Goal: Task Accomplishment & Management: Manage account settings

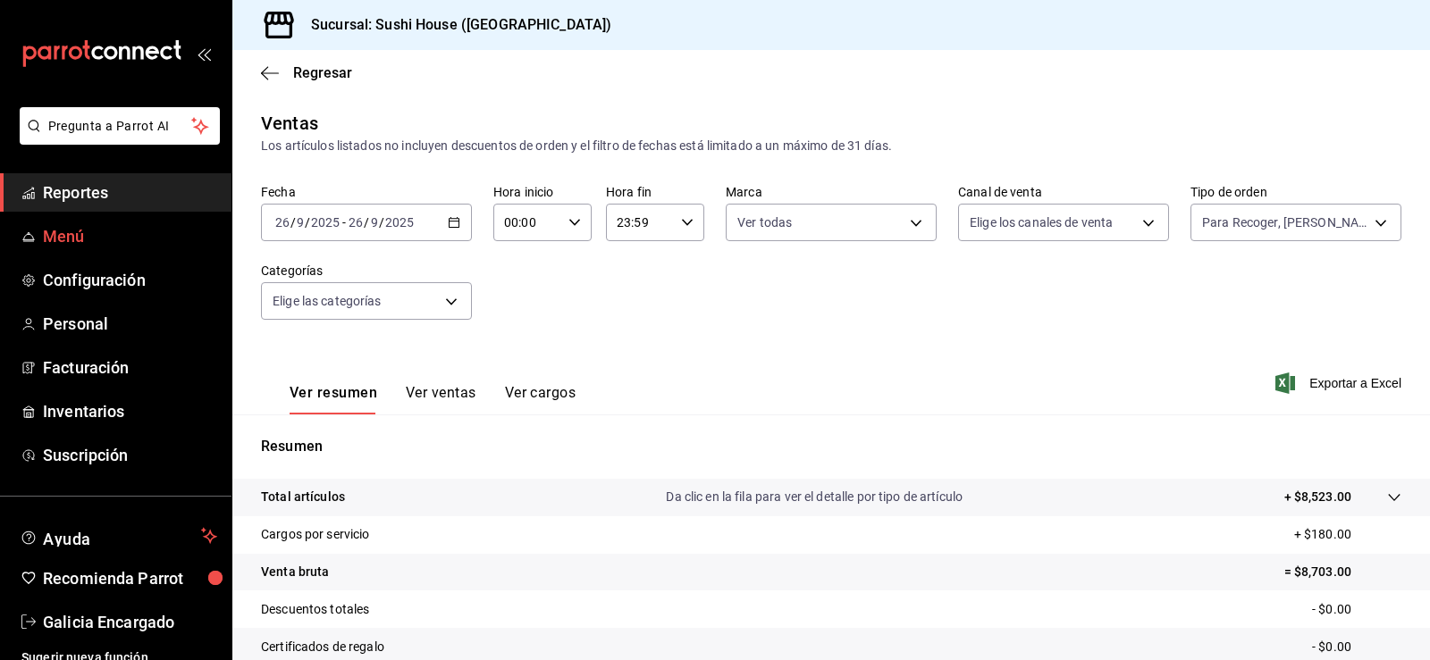
scroll to position [196, 0]
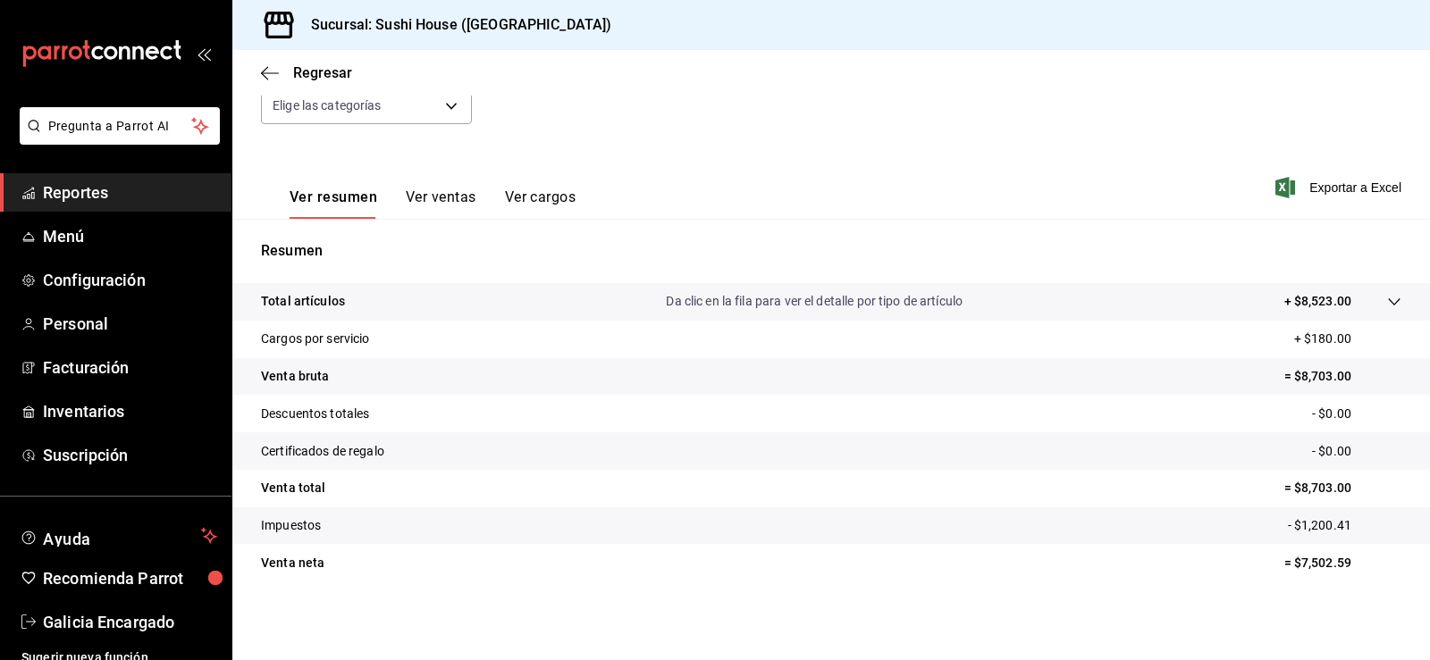
click at [106, 196] on span "Reportes" at bounding box center [130, 192] width 174 height 24
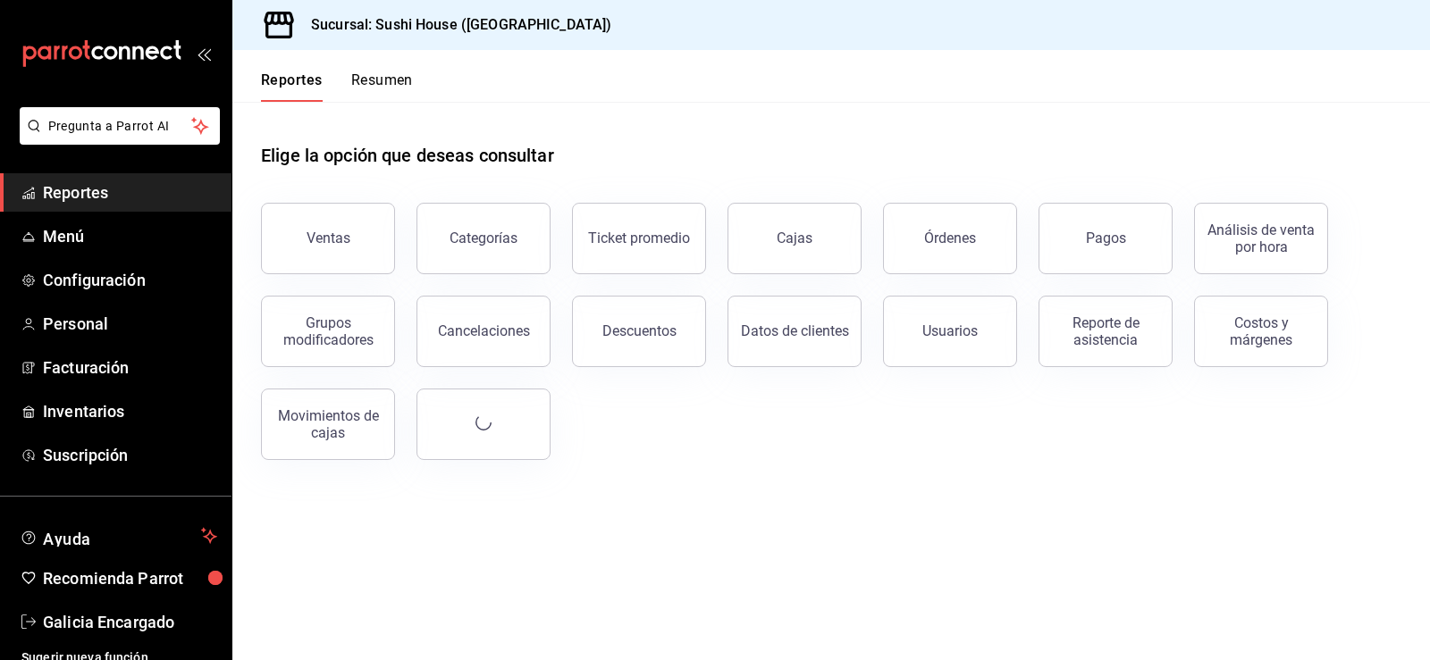
click at [380, 80] on button "Resumen" at bounding box center [382, 86] width 62 height 30
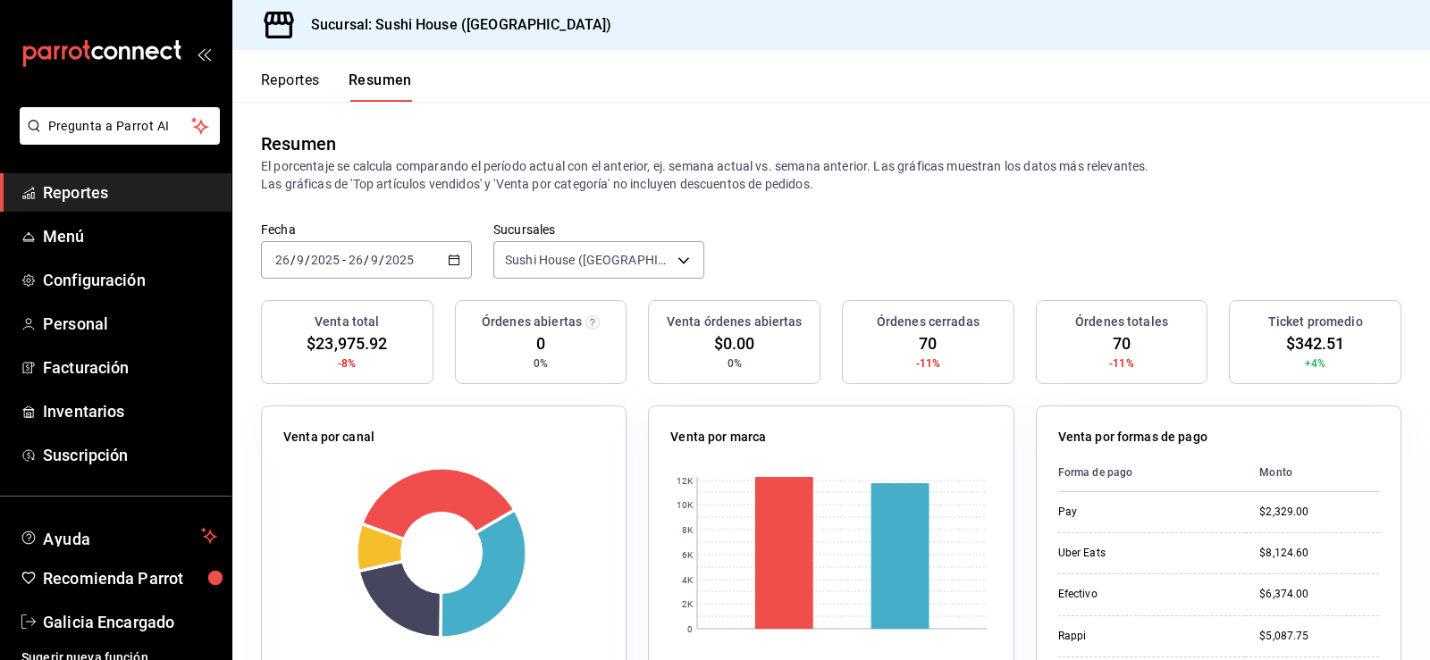
click at [83, 196] on span "Reportes" at bounding box center [130, 192] width 174 height 24
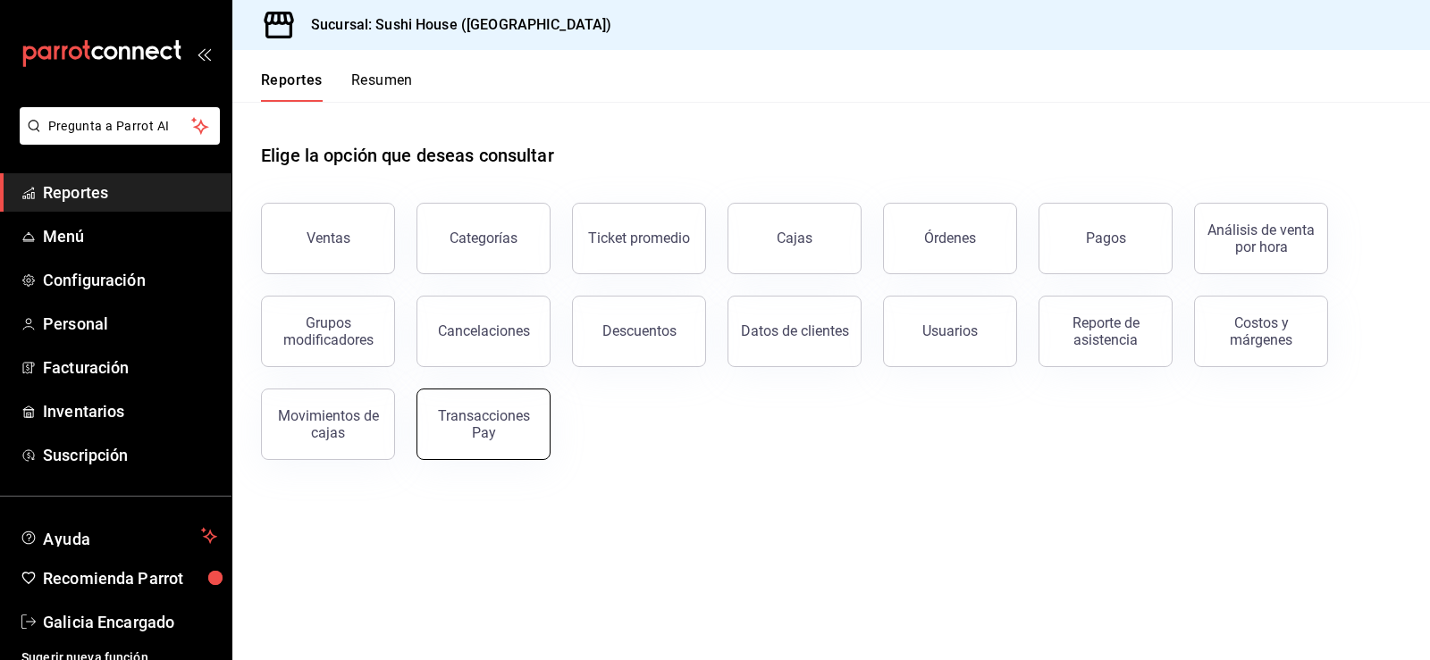
click at [484, 438] on div "Transacciones Pay" at bounding box center [483, 424] width 111 height 34
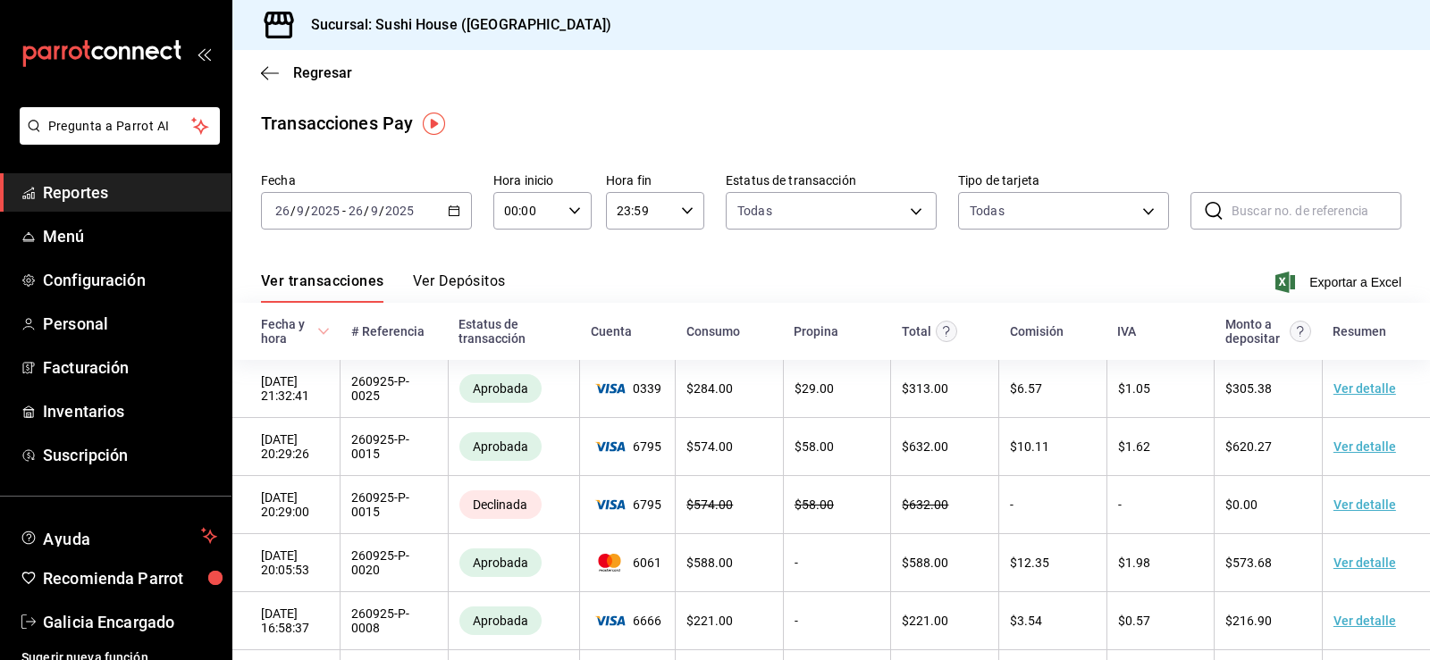
click at [100, 193] on span "Reportes" at bounding box center [130, 192] width 174 height 24
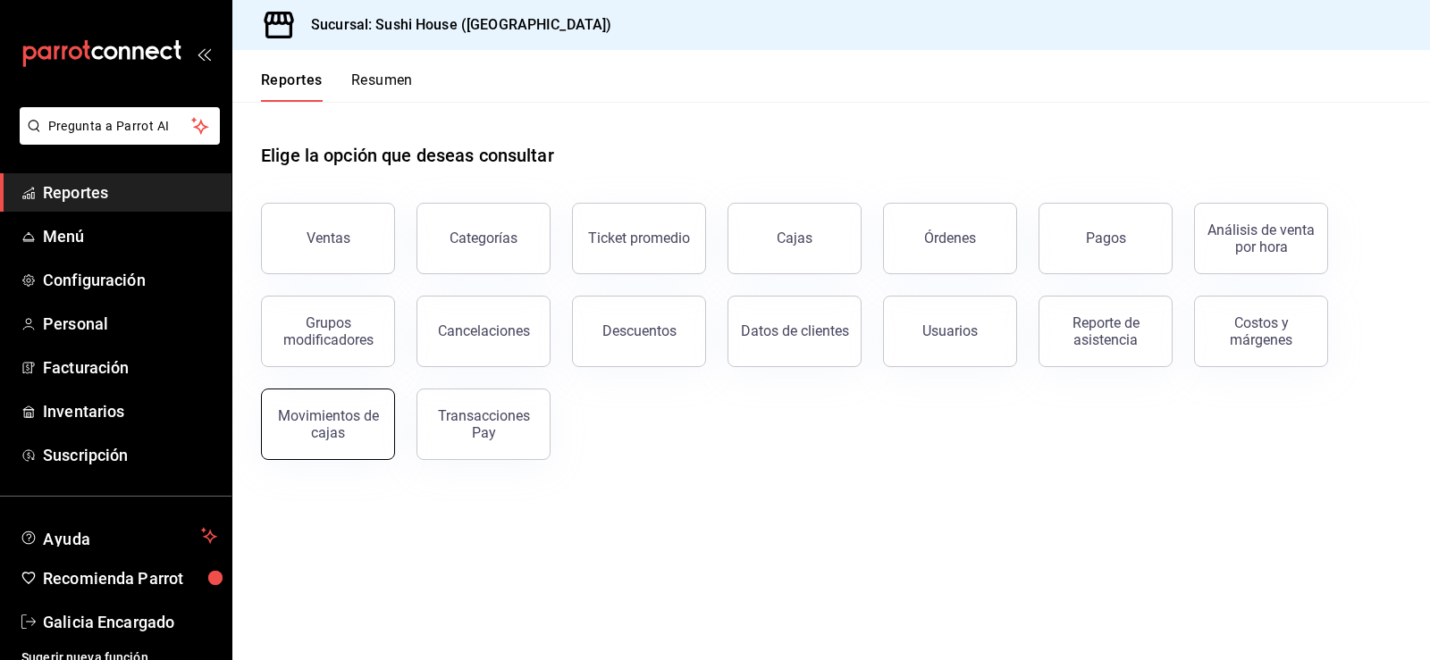
click at [325, 449] on button "Movimientos de cajas" at bounding box center [328, 424] width 134 height 71
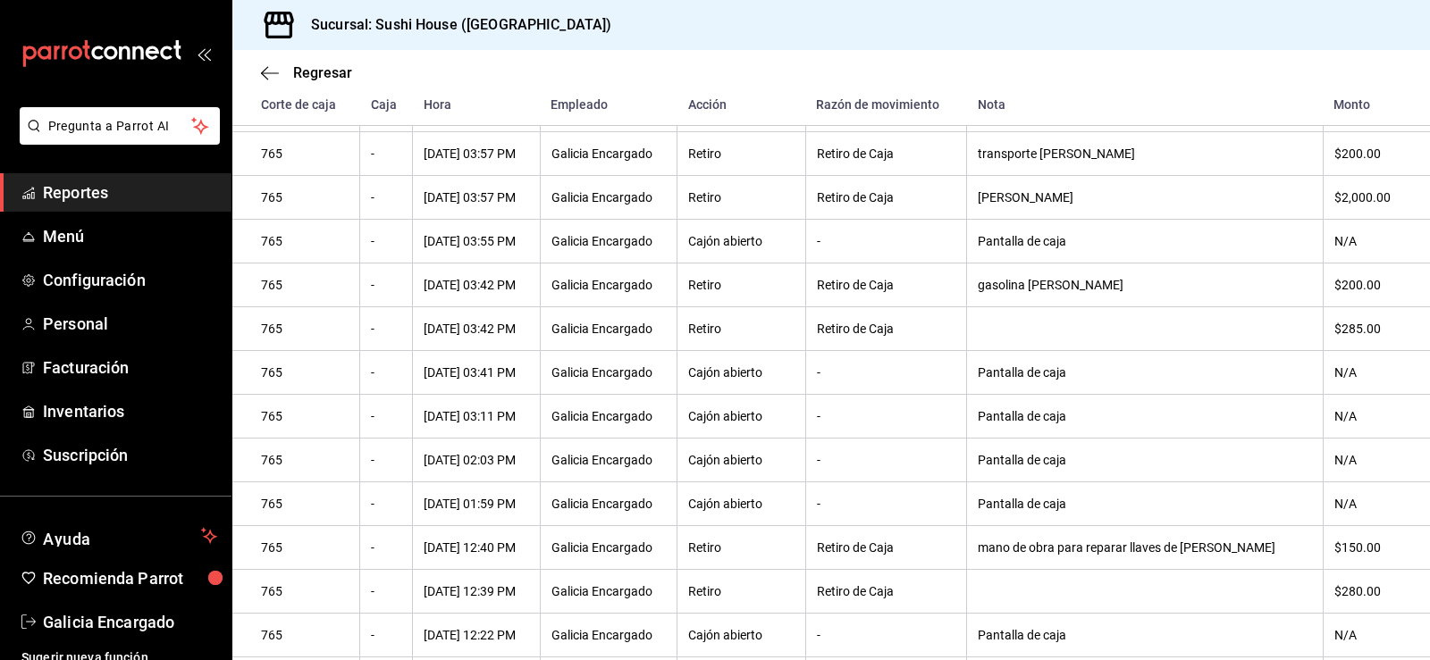
scroll to position [1001, 0]
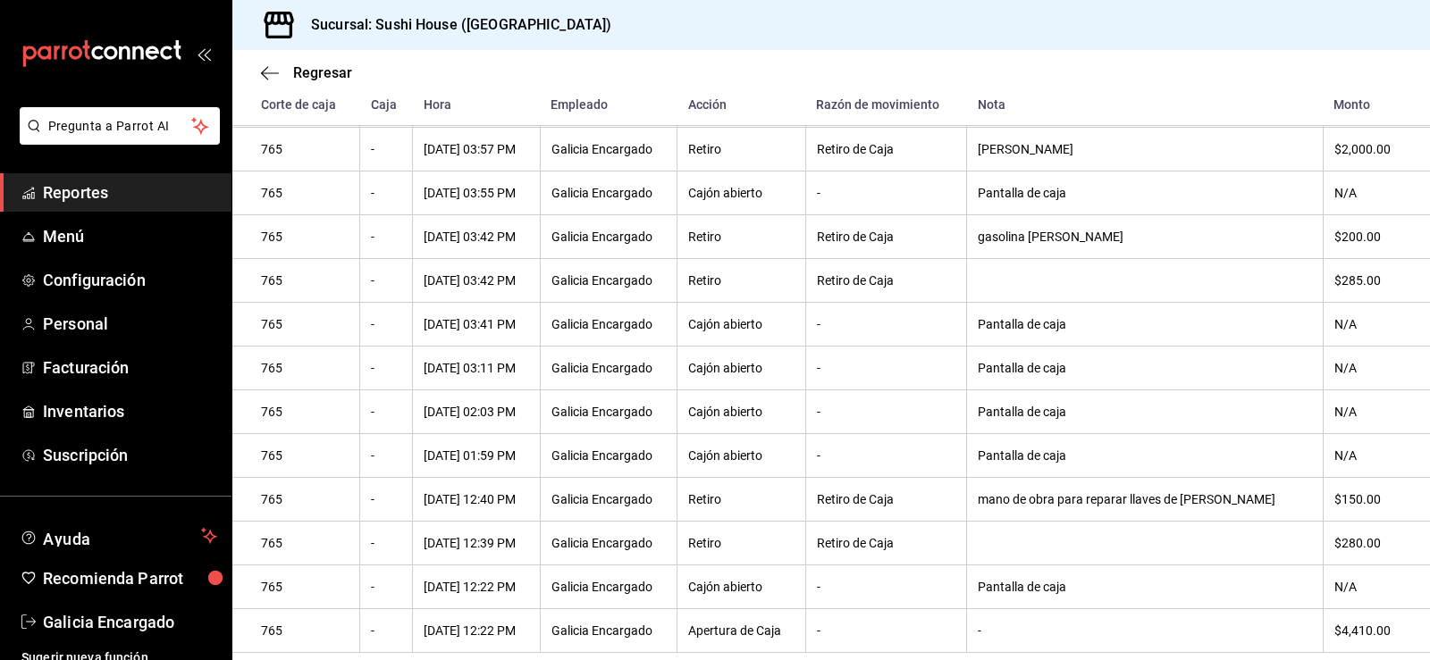
click at [108, 184] on span "Reportes" at bounding box center [130, 192] width 174 height 24
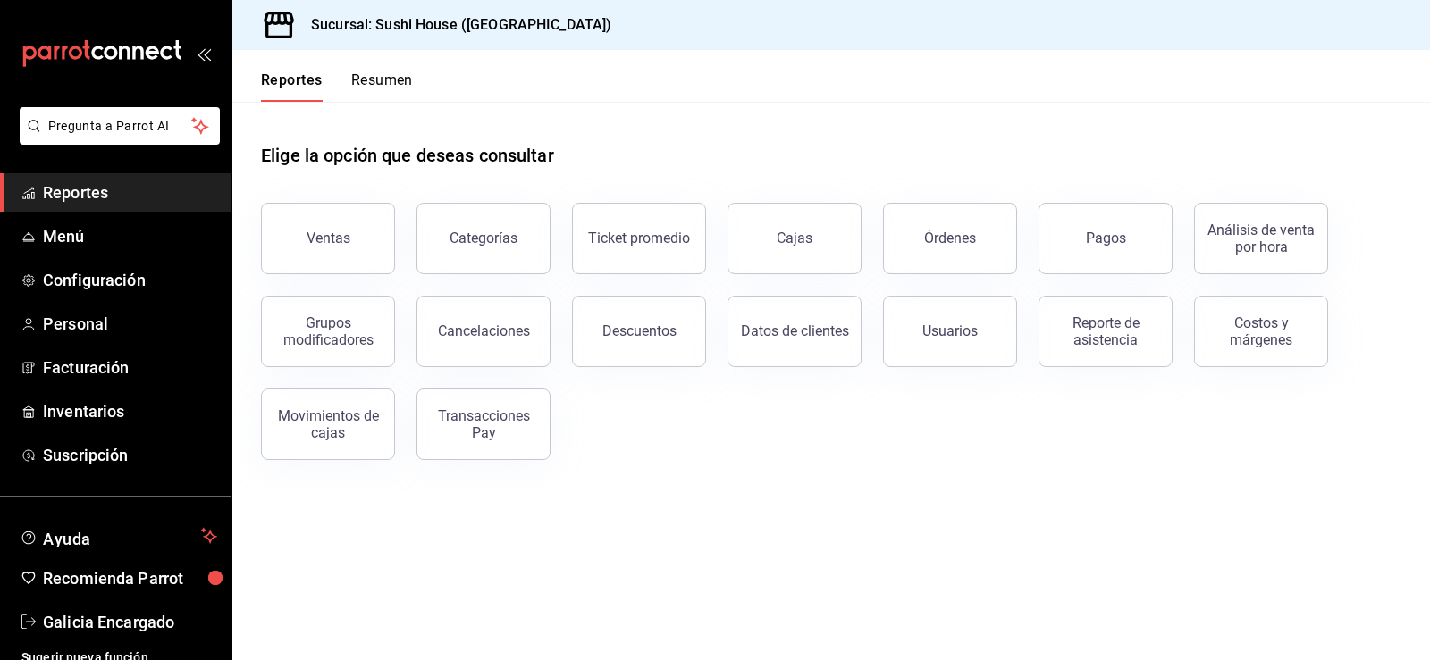
click at [388, 84] on button "Resumen" at bounding box center [382, 86] width 62 height 30
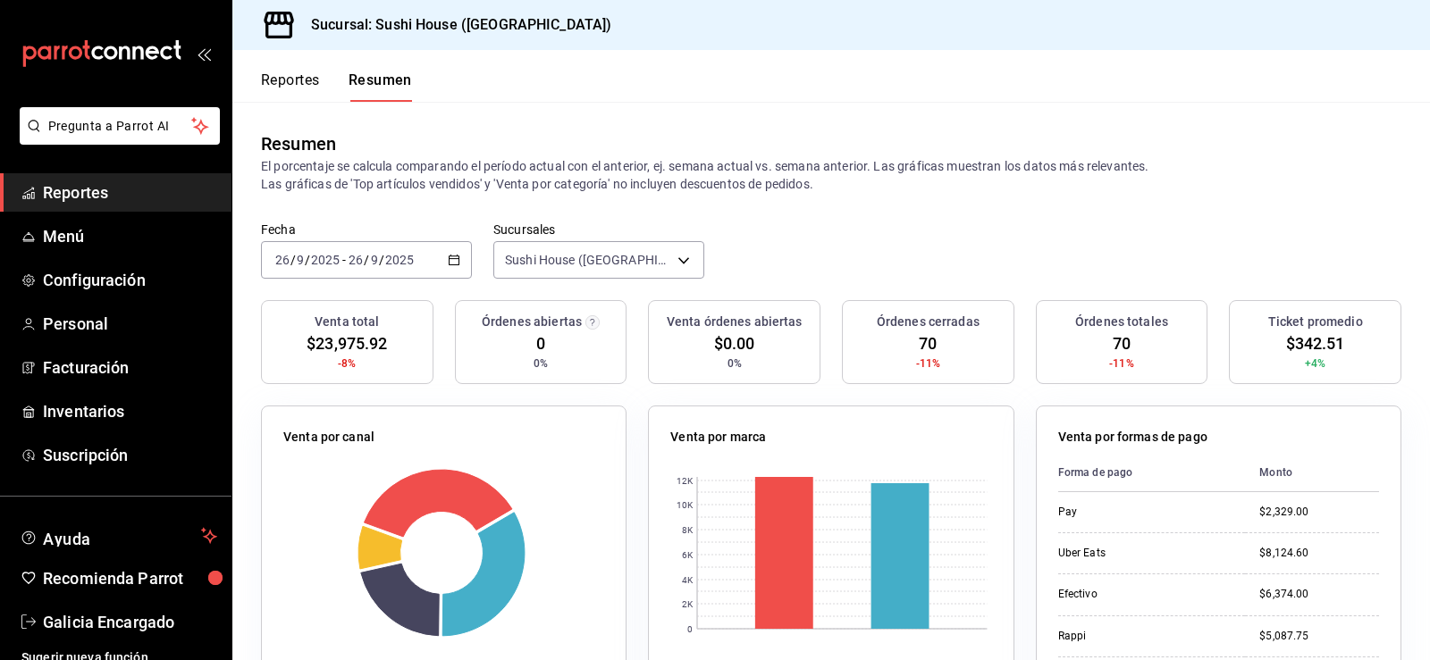
click at [99, 209] on link "Reportes" at bounding box center [115, 192] width 231 height 38
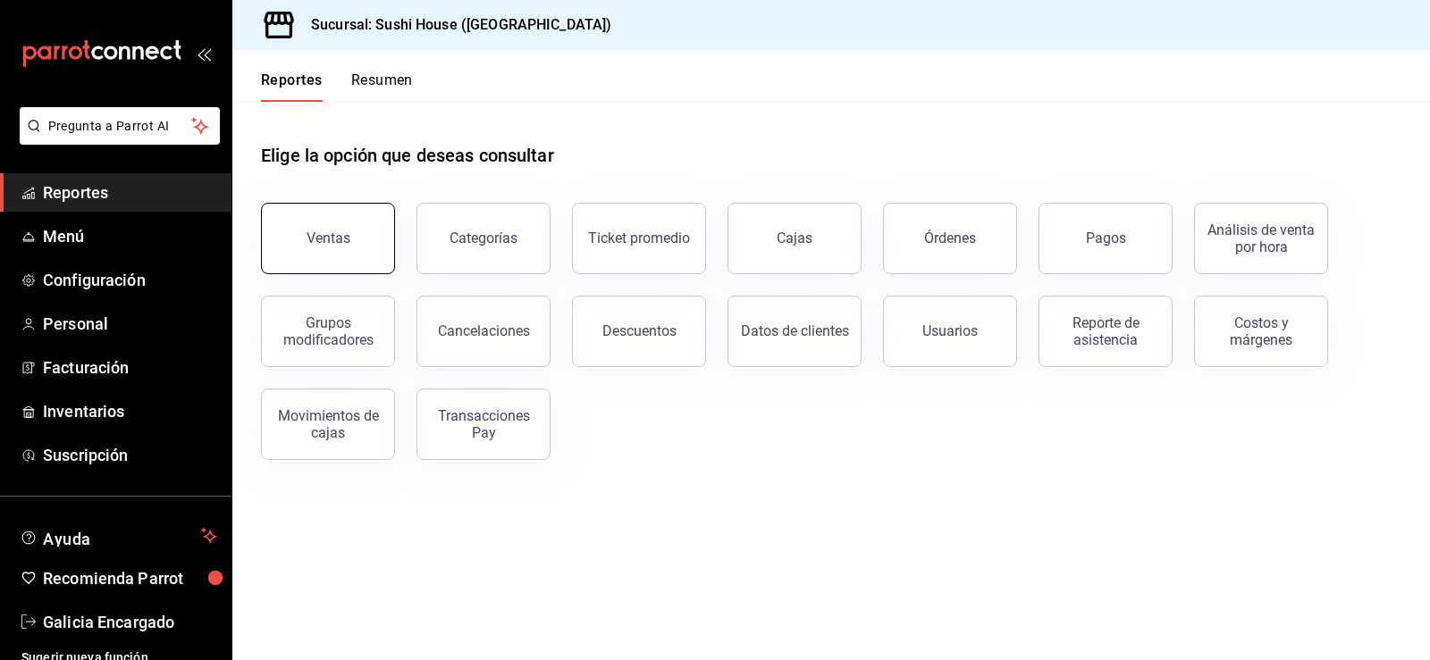
click at [322, 219] on button "Ventas" at bounding box center [328, 238] width 134 height 71
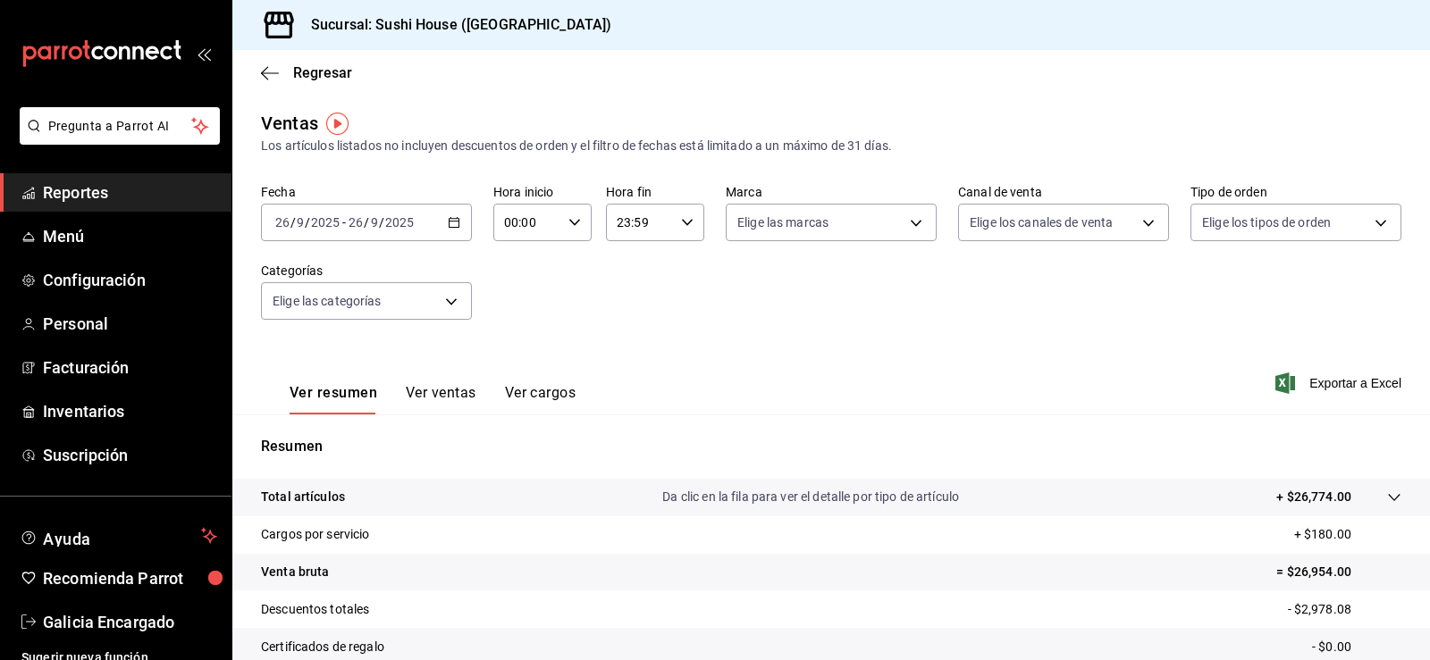
click at [133, 195] on span "Reportes" at bounding box center [130, 192] width 174 height 24
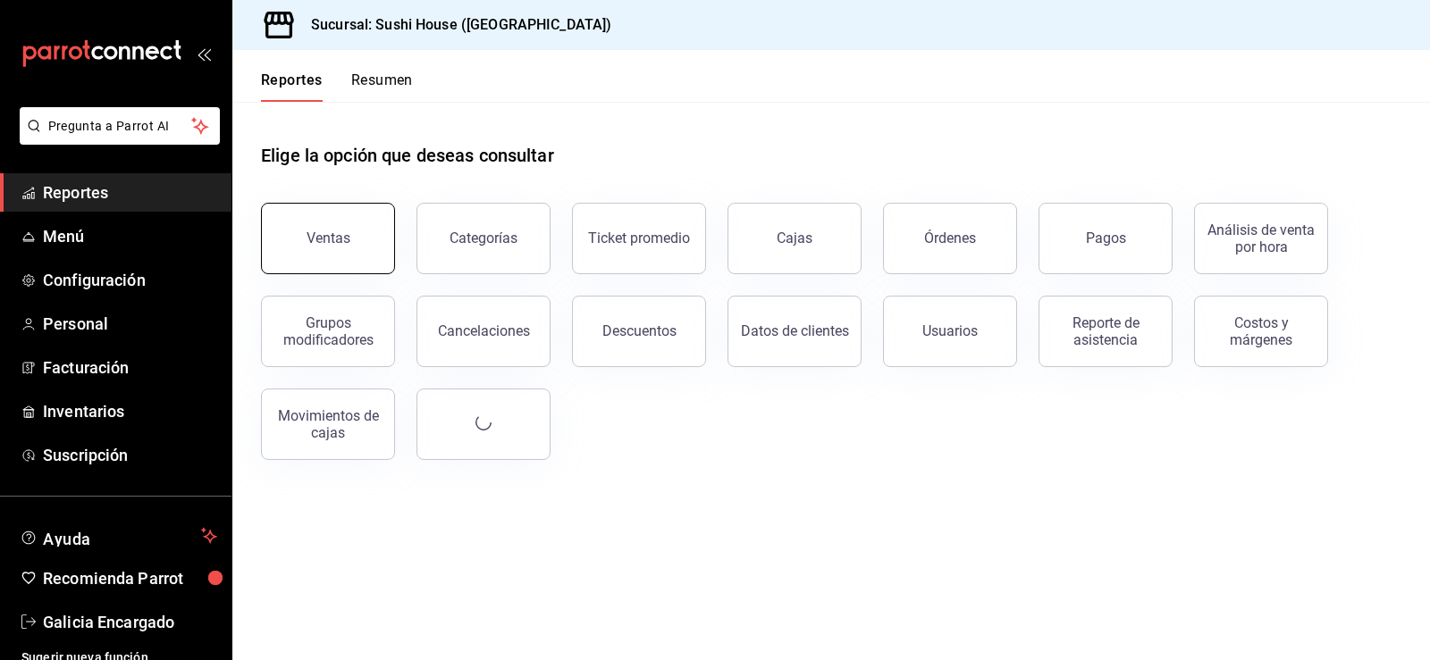
click at [344, 248] on button "Ventas" at bounding box center [328, 238] width 134 height 71
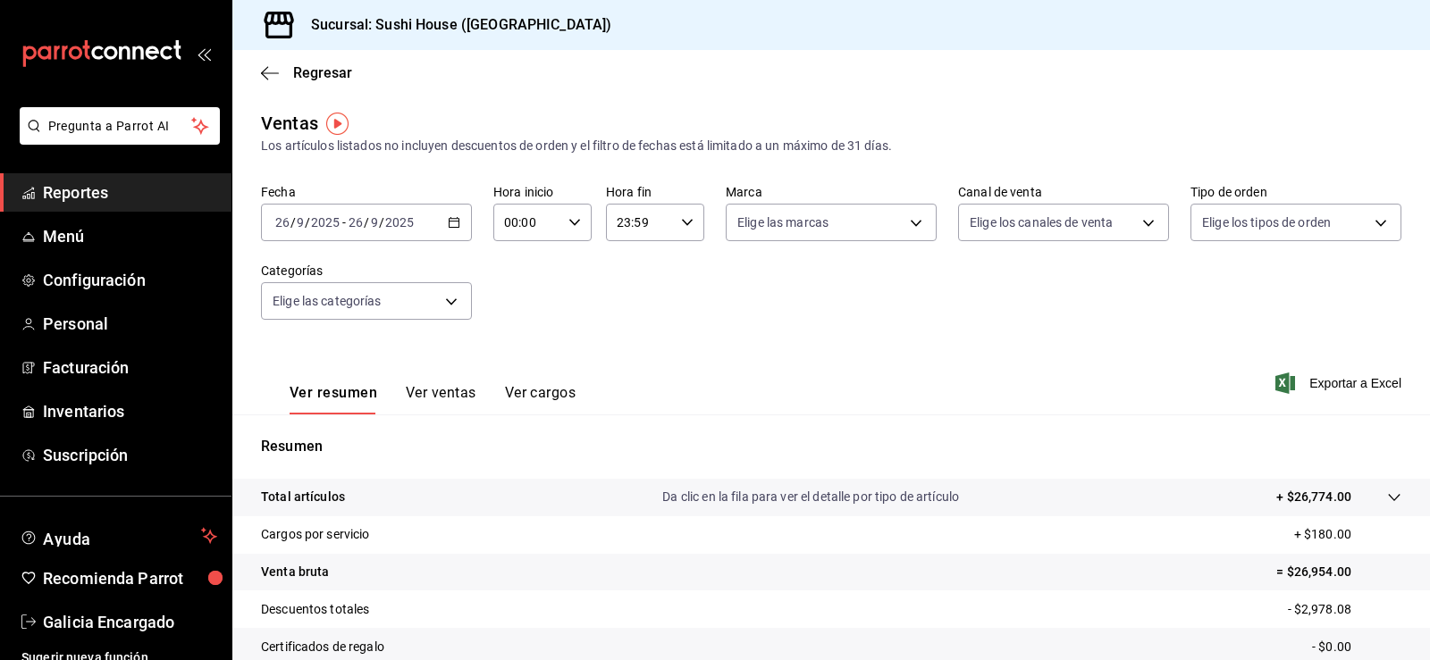
click at [78, 180] on span "Reportes" at bounding box center [130, 192] width 174 height 24
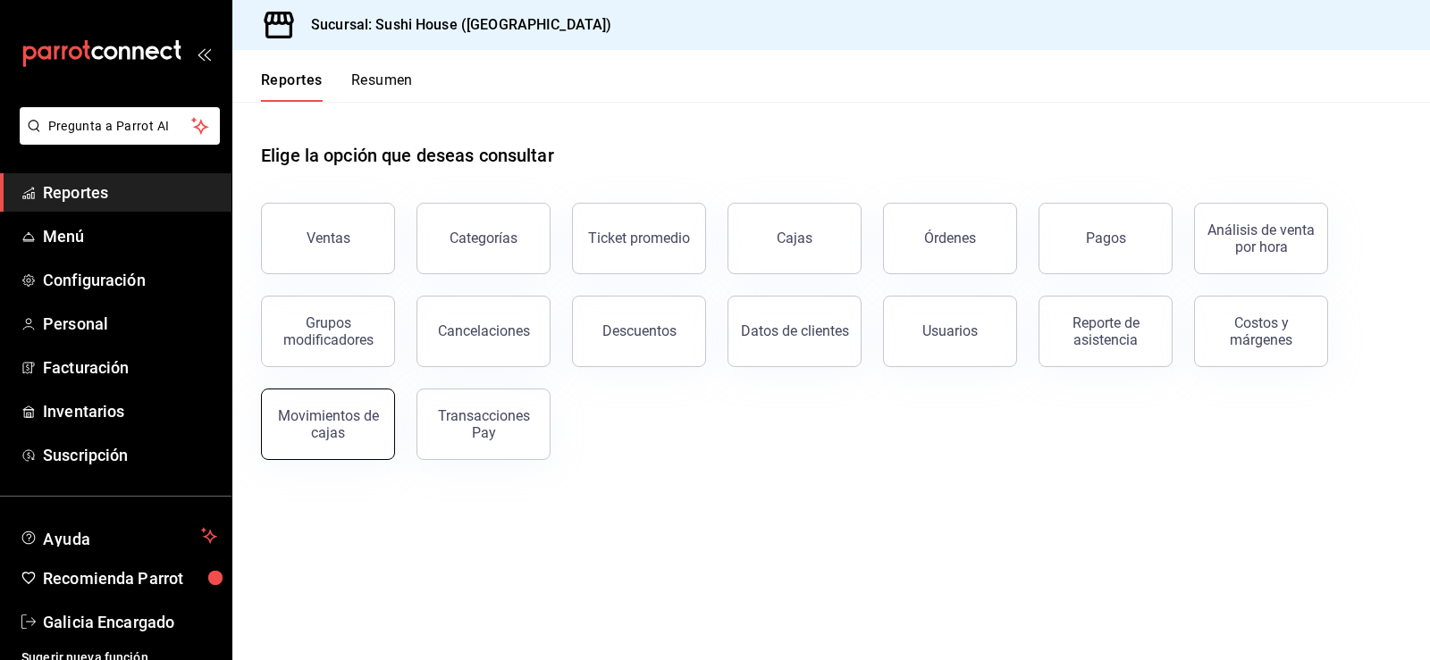
click at [323, 434] on div "Movimientos de cajas" at bounding box center [328, 424] width 111 height 34
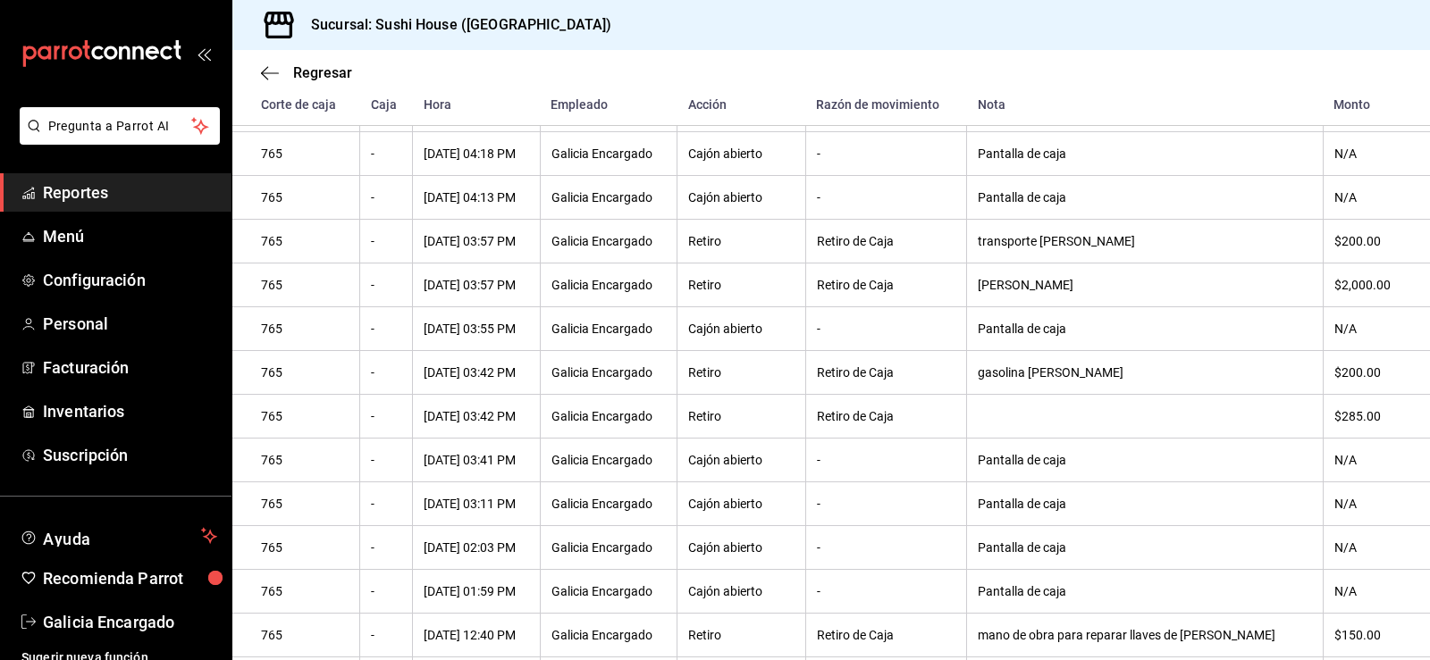
scroll to position [822, 0]
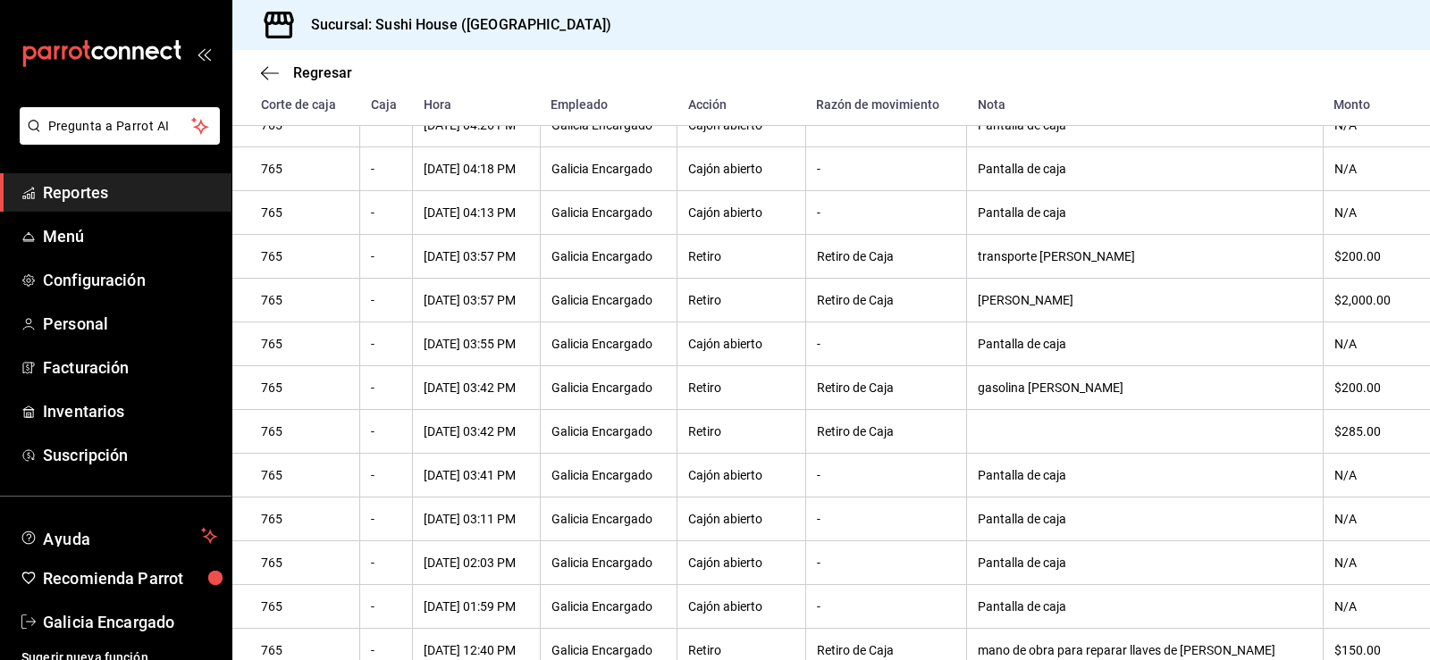
click at [1284, 452] on th at bounding box center [1145, 432] width 357 height 44
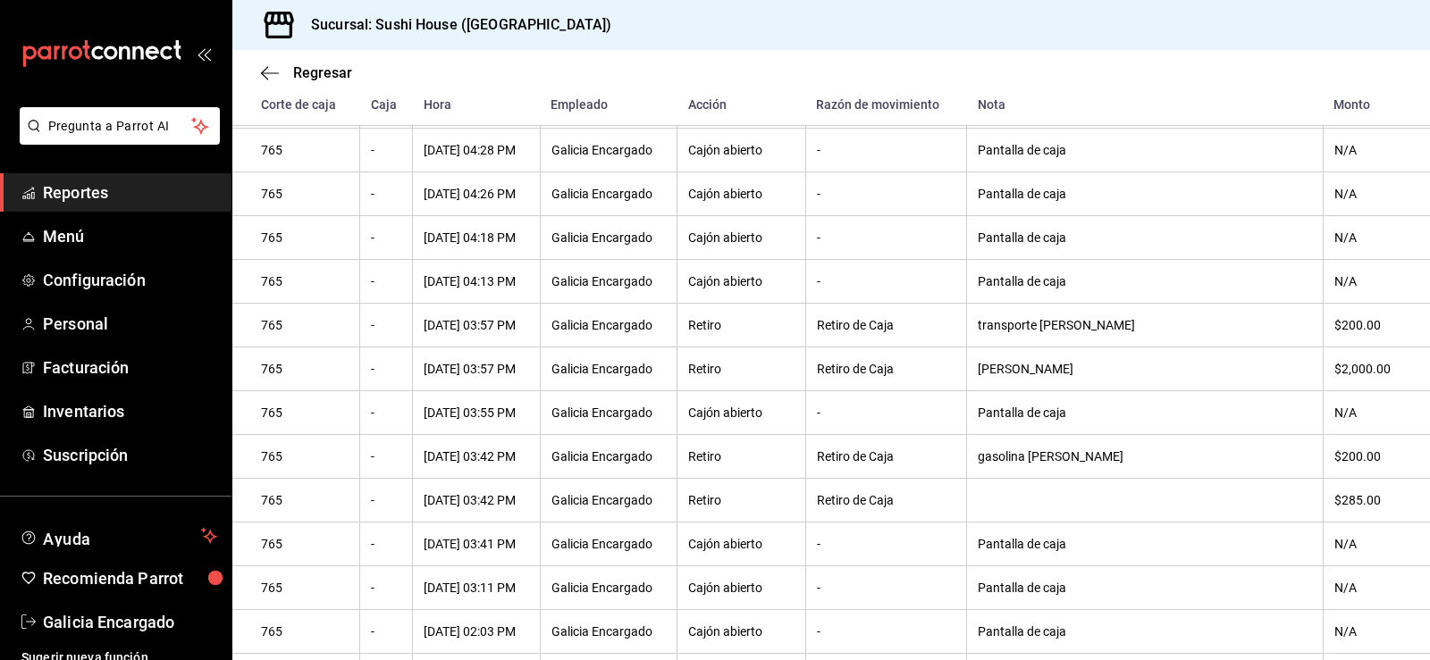
scroll to position [944, 0]
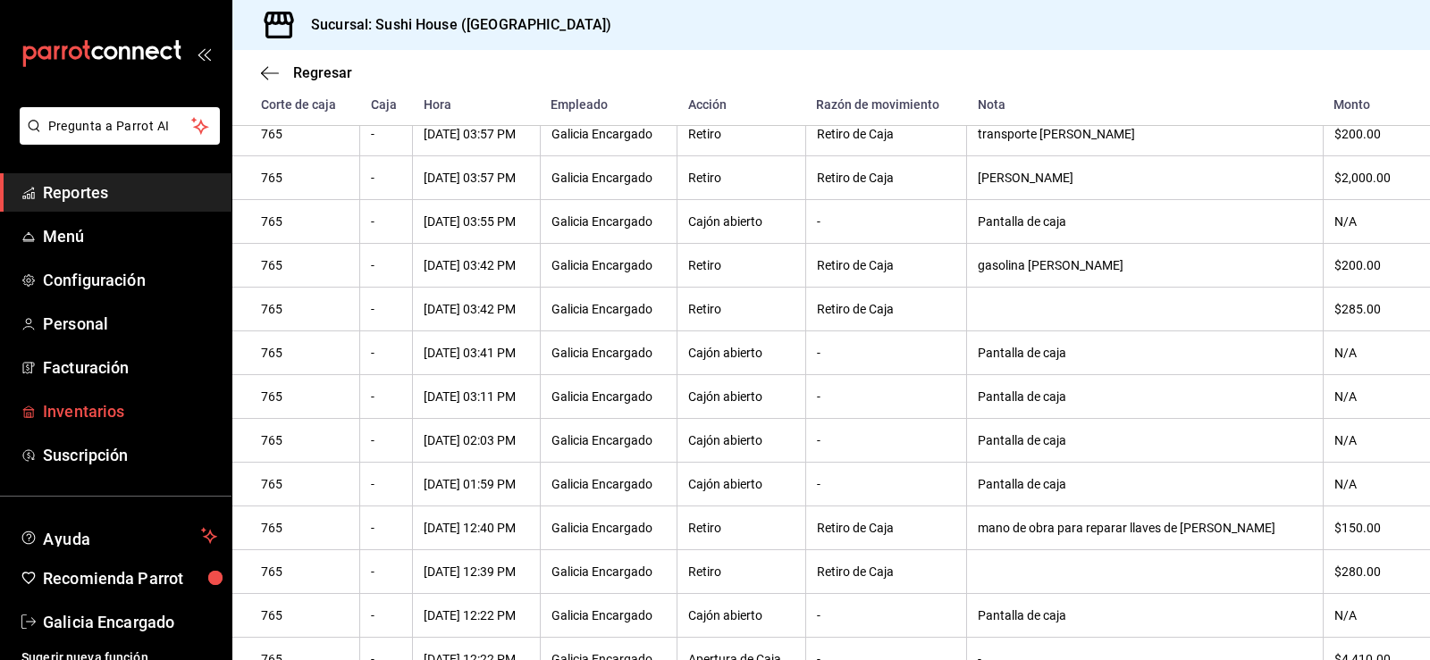
click at [61, 413] on span "Inventarios" at bounding box center [130, 411] width 174 height 24
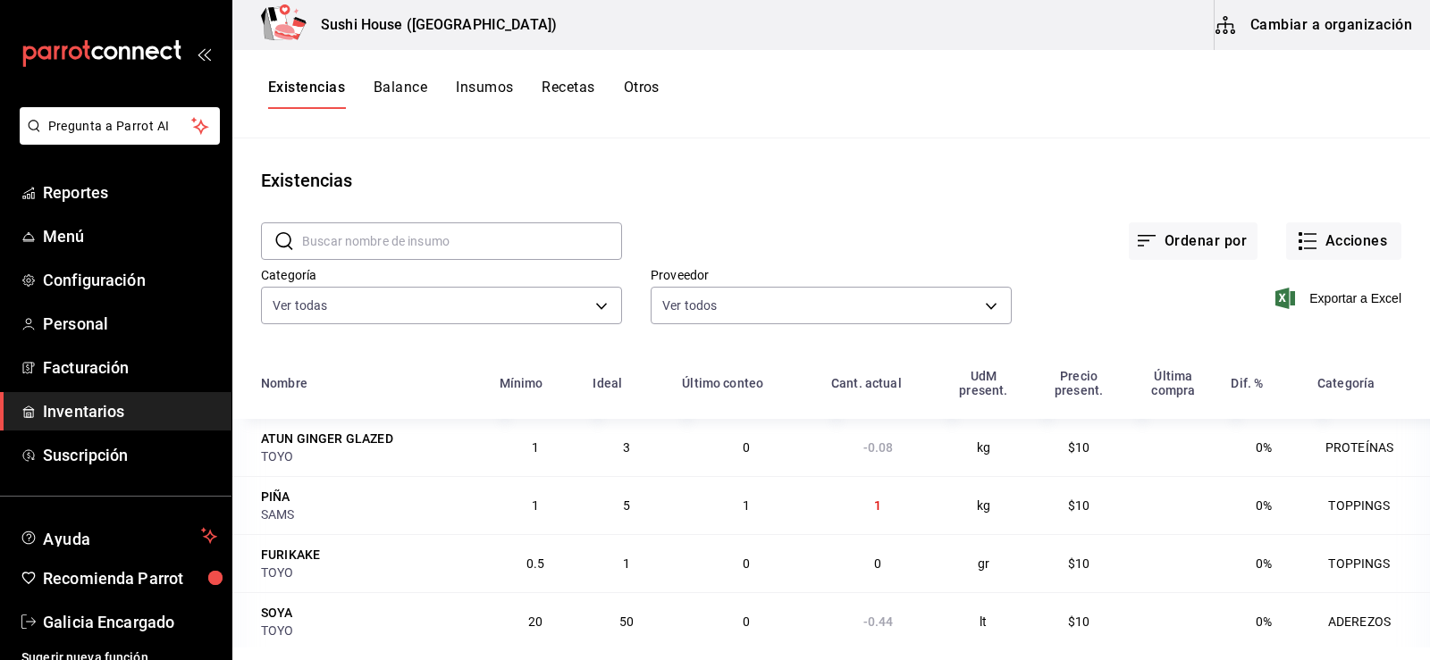
click at [560, 91] on button "Recetas" at bounding box center [567, 94] width 53 height 30
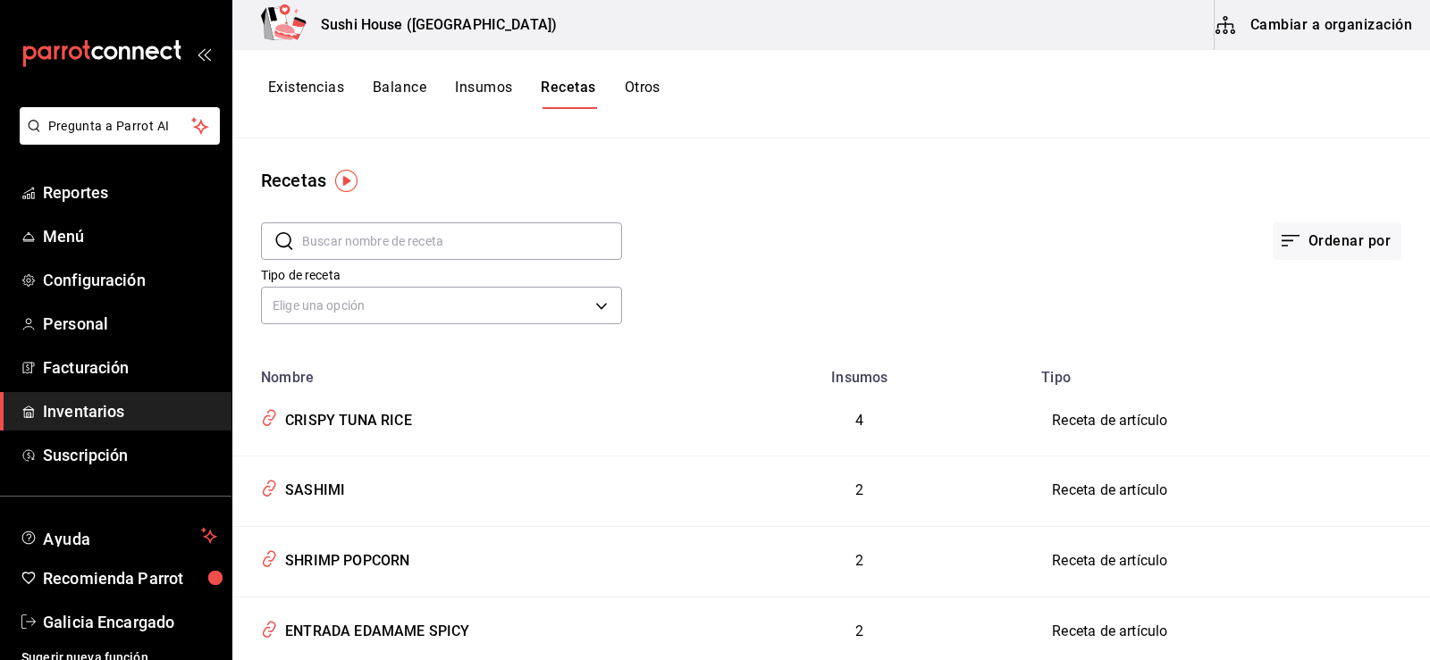
click at [353, 251] on input "text" at bounding box center [462, 241] width 320 height 36
click at [369, 249] on input "AG" at bounding box center [462, 241] width 320 height 36
type input "A"
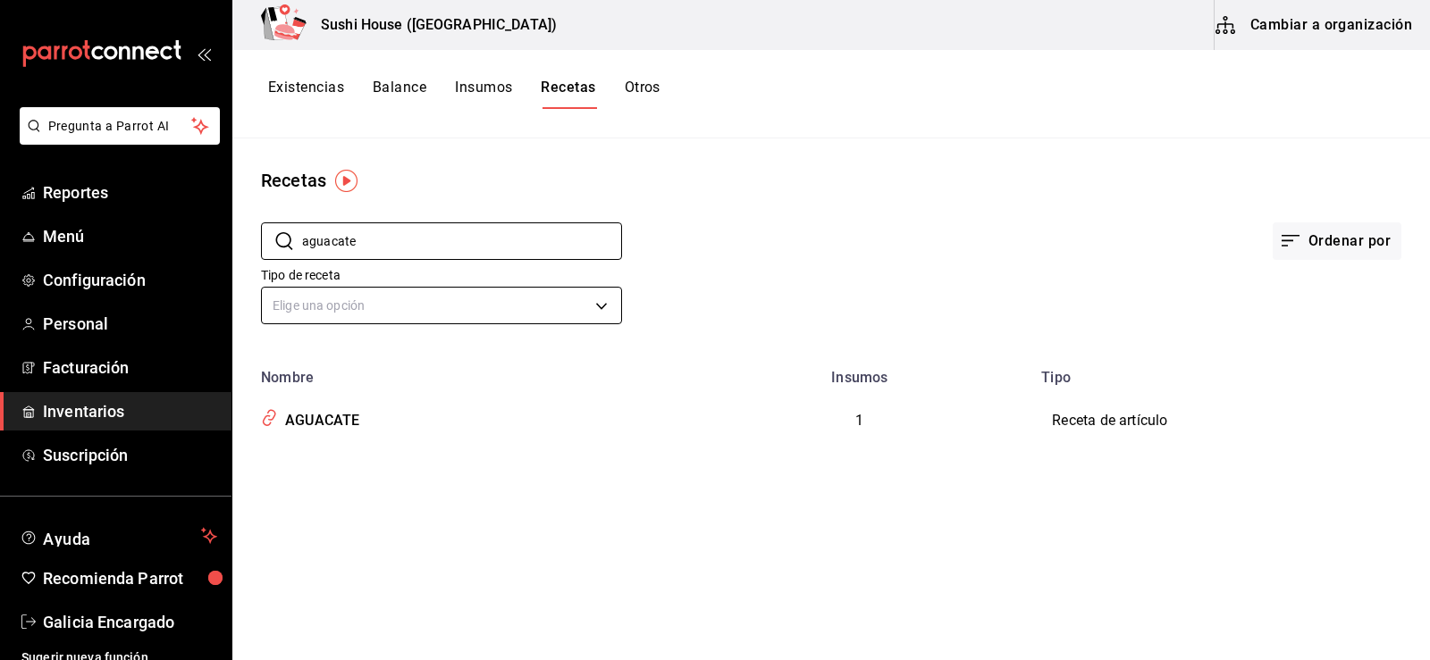
type input "aguacate"
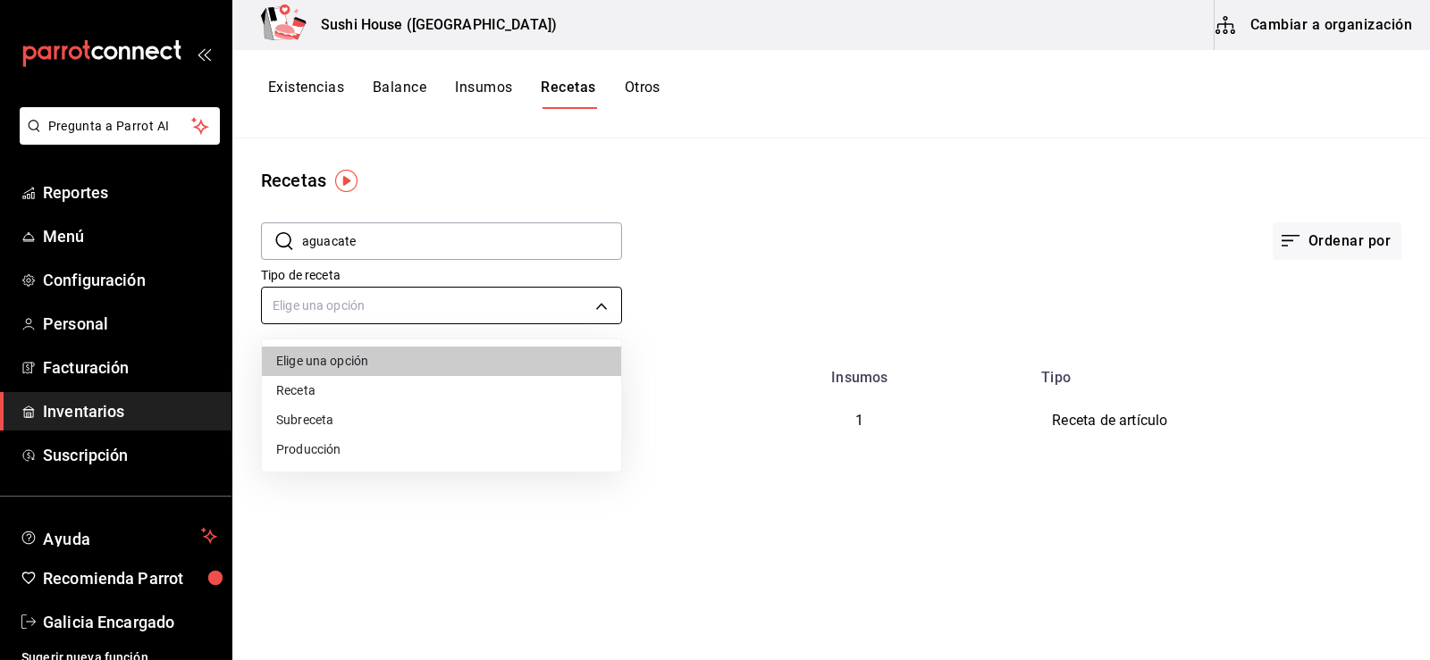
click at [385, 307] on body "Pregunta a Parrot AI Reportes Menú Configuración Personal Facturación Inventari…" at bounding box center [715, 324] width 1430 height 648
click at [321, 388] on li "Receta" at bounding box center [441, 390] width 359 height 29
type input "PRODUCT"
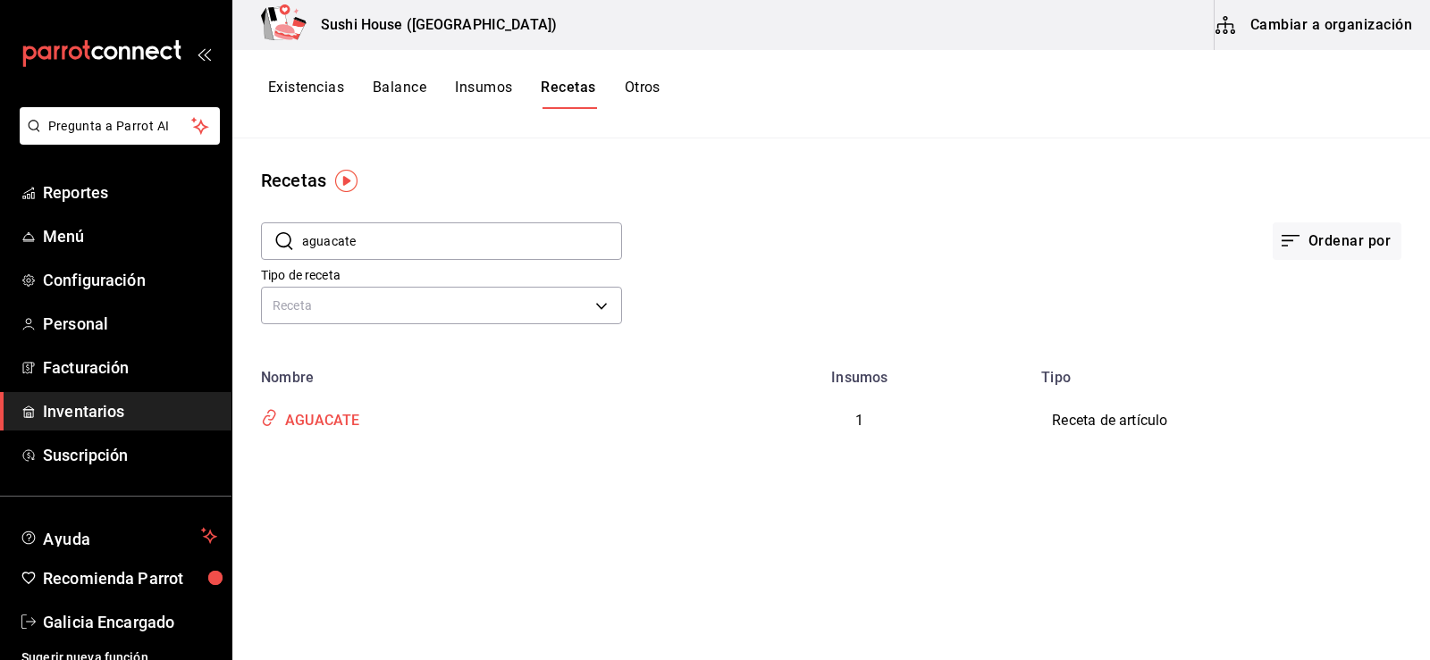
click at [435, 426] on div "AGUACATE" at bounding box center [460, 417] width 413 height 34
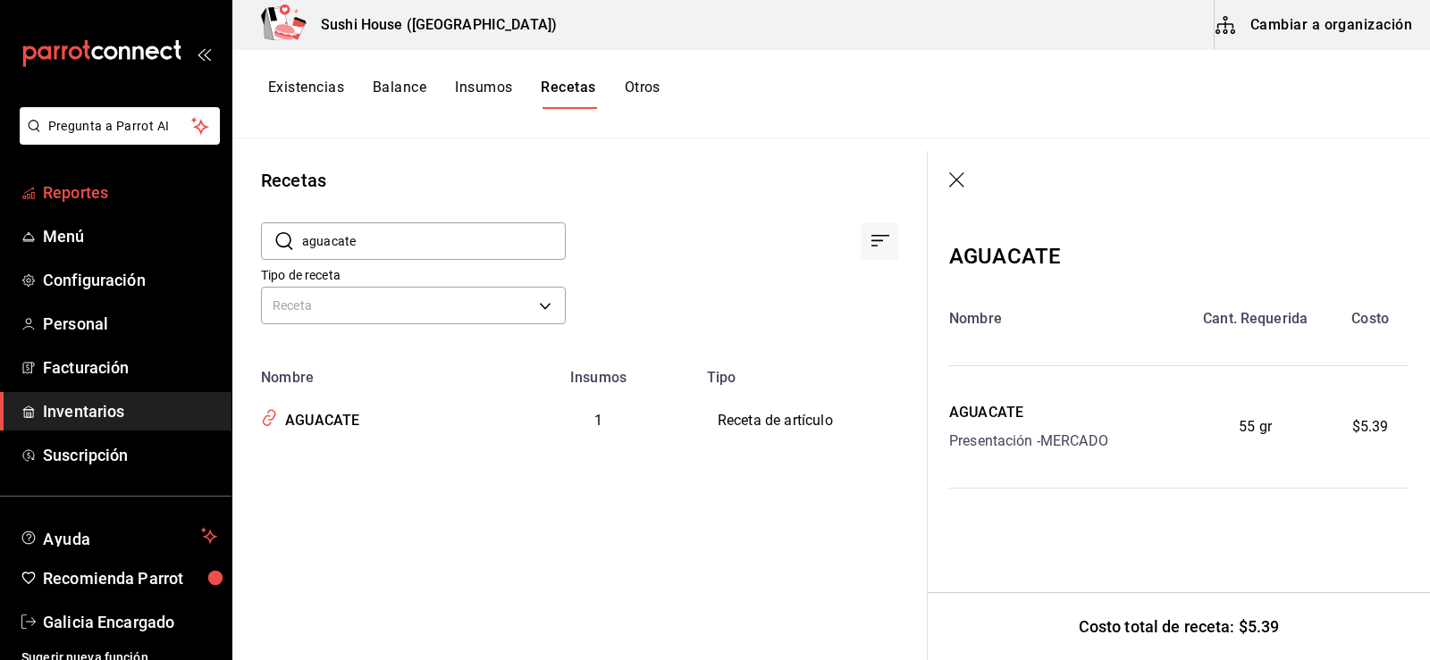
click at [96, 185] on span "Reportes" at bounding box center [130, 192] width 174 height 24
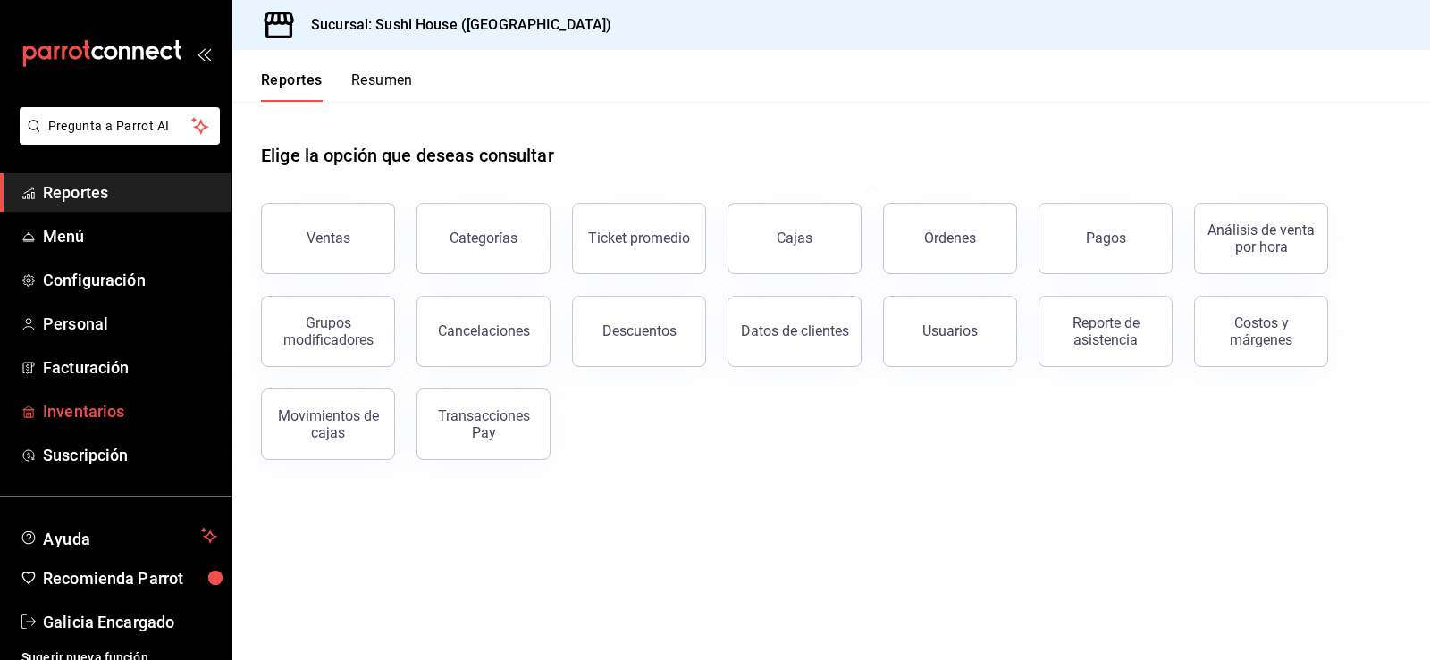
click at [90, 409] on span "Inventarios" at bounding box center [130, 411] width 174 height 24
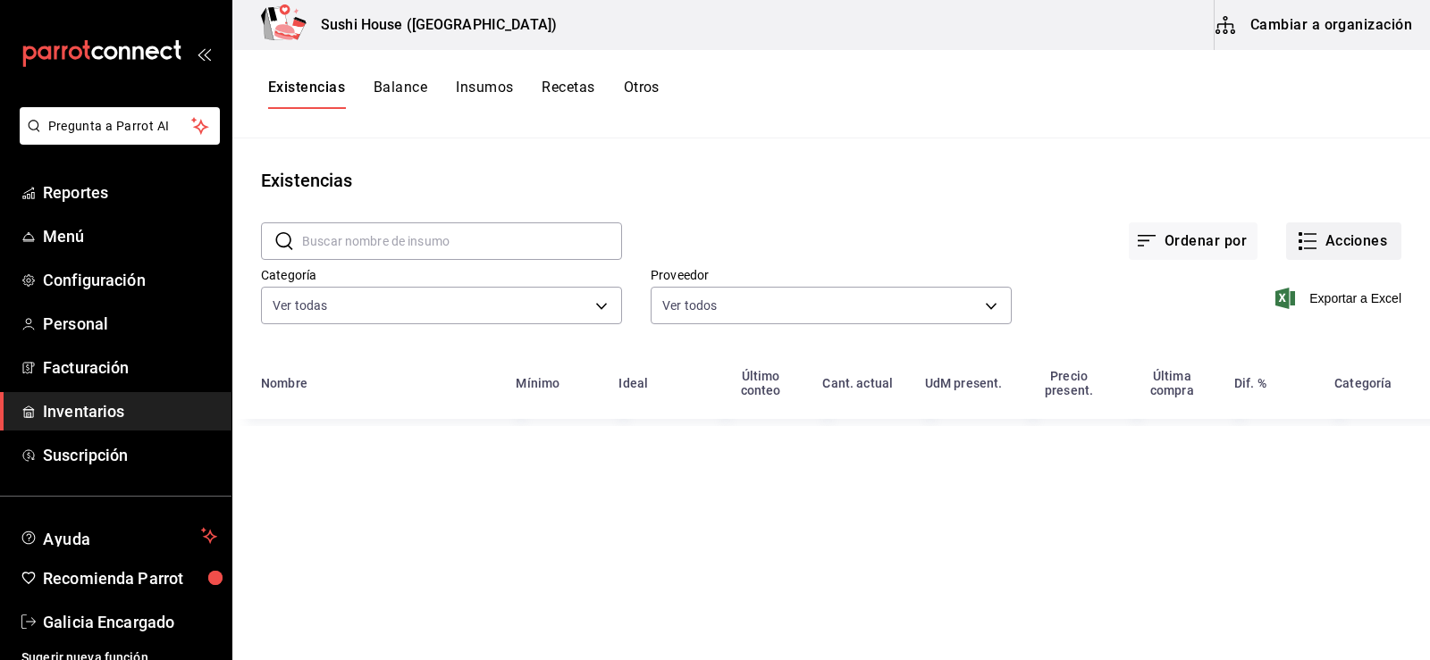
click at [1361, 248] on button "Acciones" at bounding box center [1343, 241] width 115 height 38
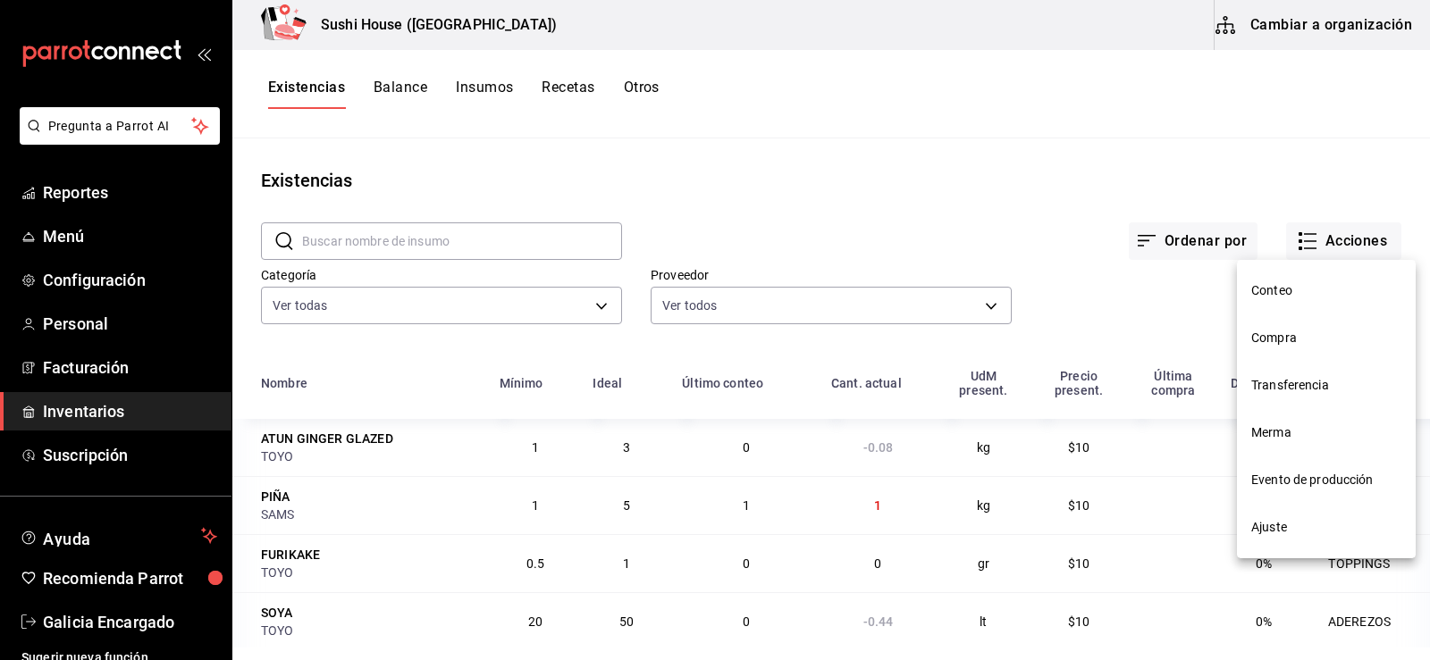
click at [1263, 338] on span "Compra" at bounding box center [1326, 338] width 150 height 19
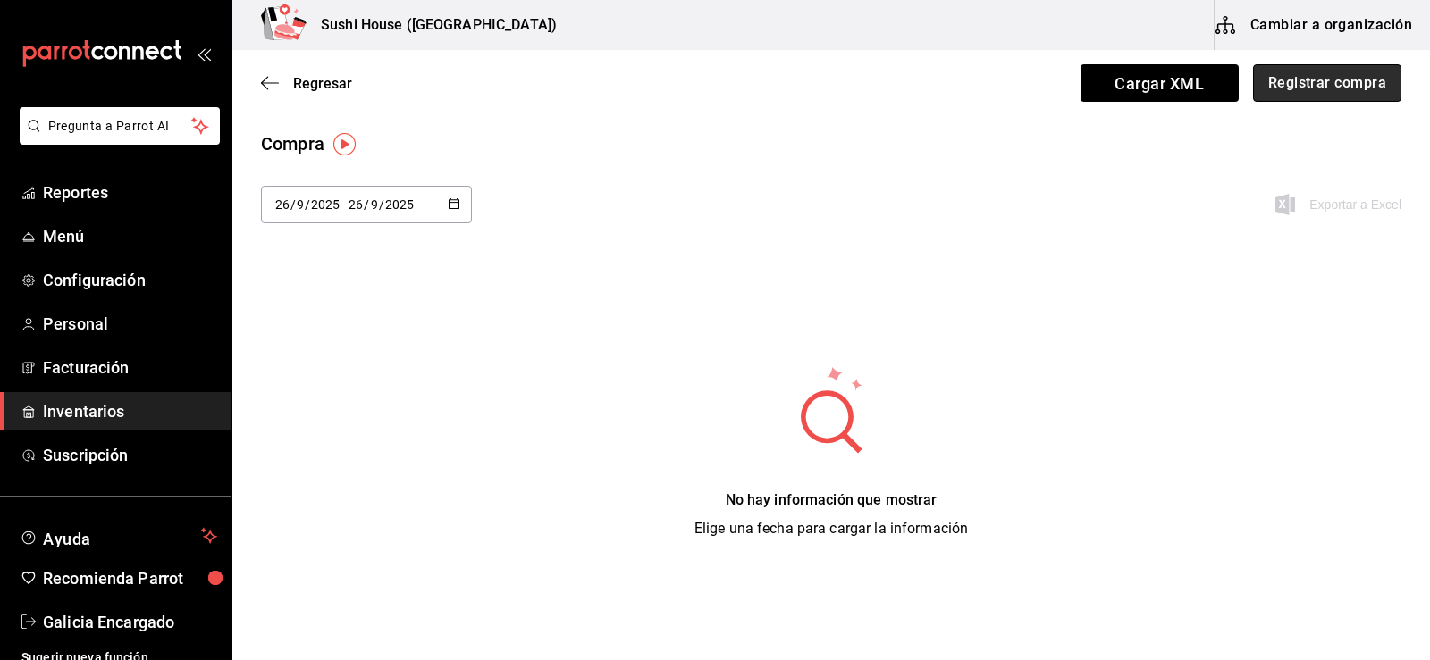
click at [1301, 88] on button "Registrar compra" at bounding box center [1327, 83] width 148 height 38
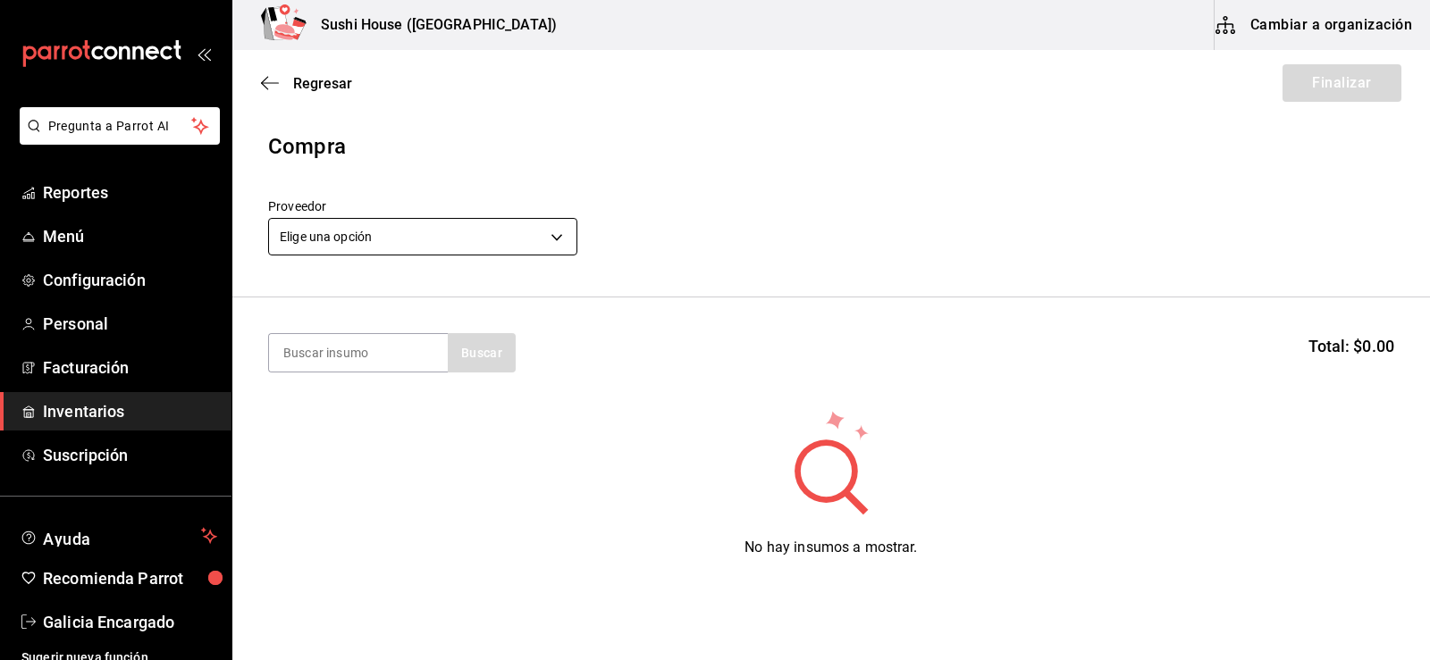
click at [468, 236] on body "Pregunta a Parrot AI Reportes Menú Configuración Personal Facturación Inventari…" at bounding box center [715, 279] width 1430 height 559
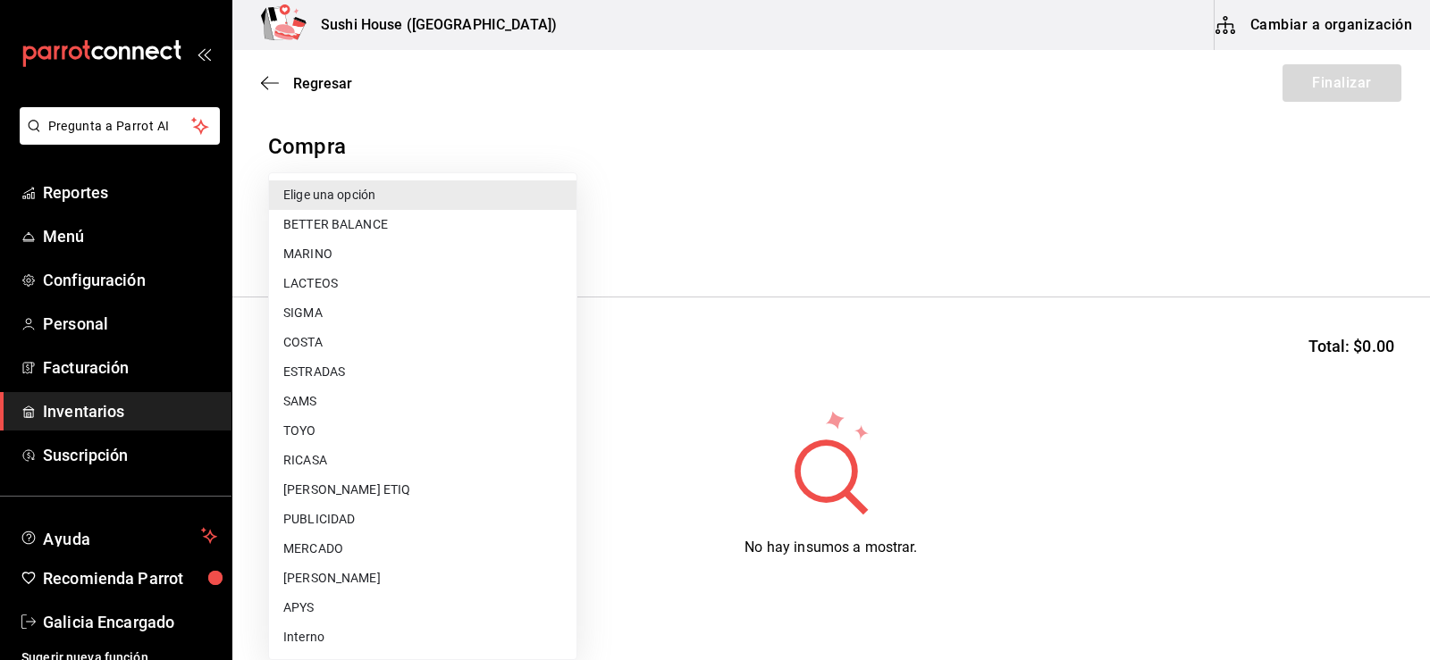
click at [311, 546] on li "MERCADO" at bounding box center [422, 548] width 307 height 29
type input "b8ac8125-8142-4243-9de3-bf5977609615"
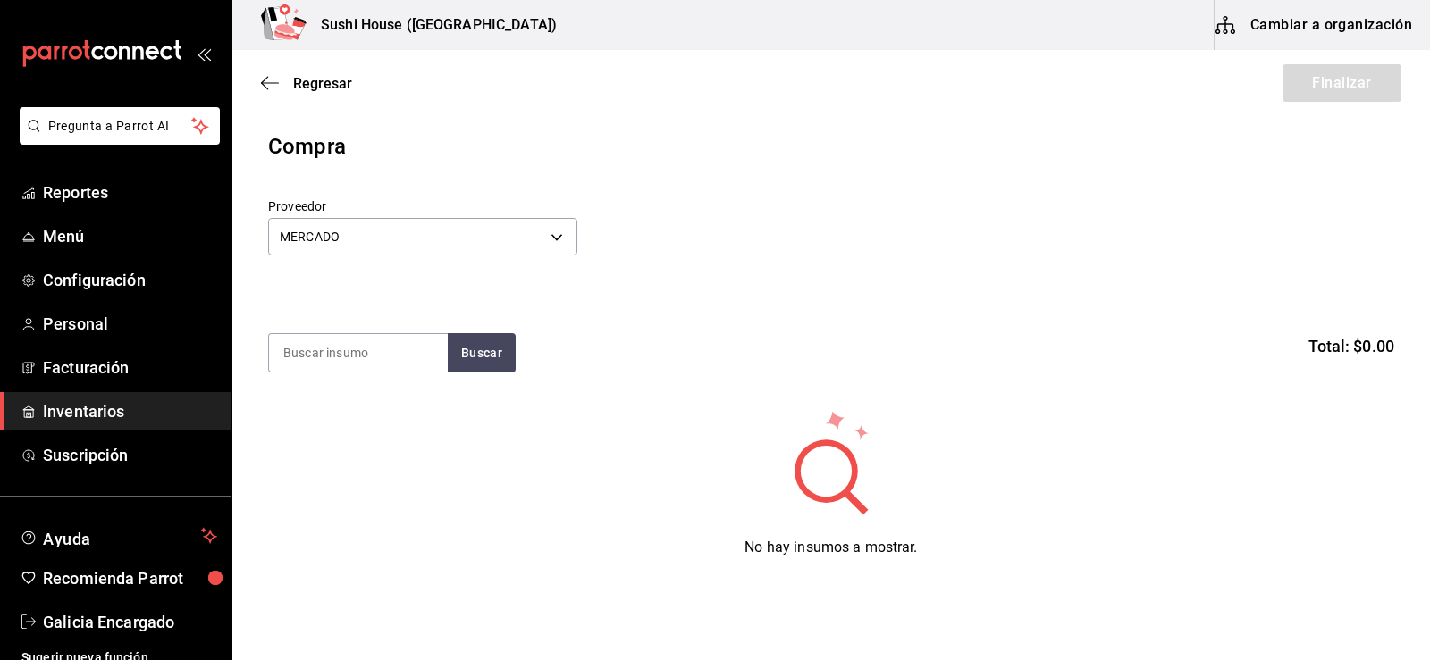
click at [313, 373] on section "Buscar Total: $0.00" at bounding box center [830, 353] width 1197 height 111
click at [317, 340] on input at bounding box center [358, 353] width 179 height 38
click at [465, 343] on button "Buscar" at bounding box center [482, 352] width 68 height 39
click at [395, 350] on input "aguacare" at bounding box center [358, 353] width 179 height 38
type input "aguacate"
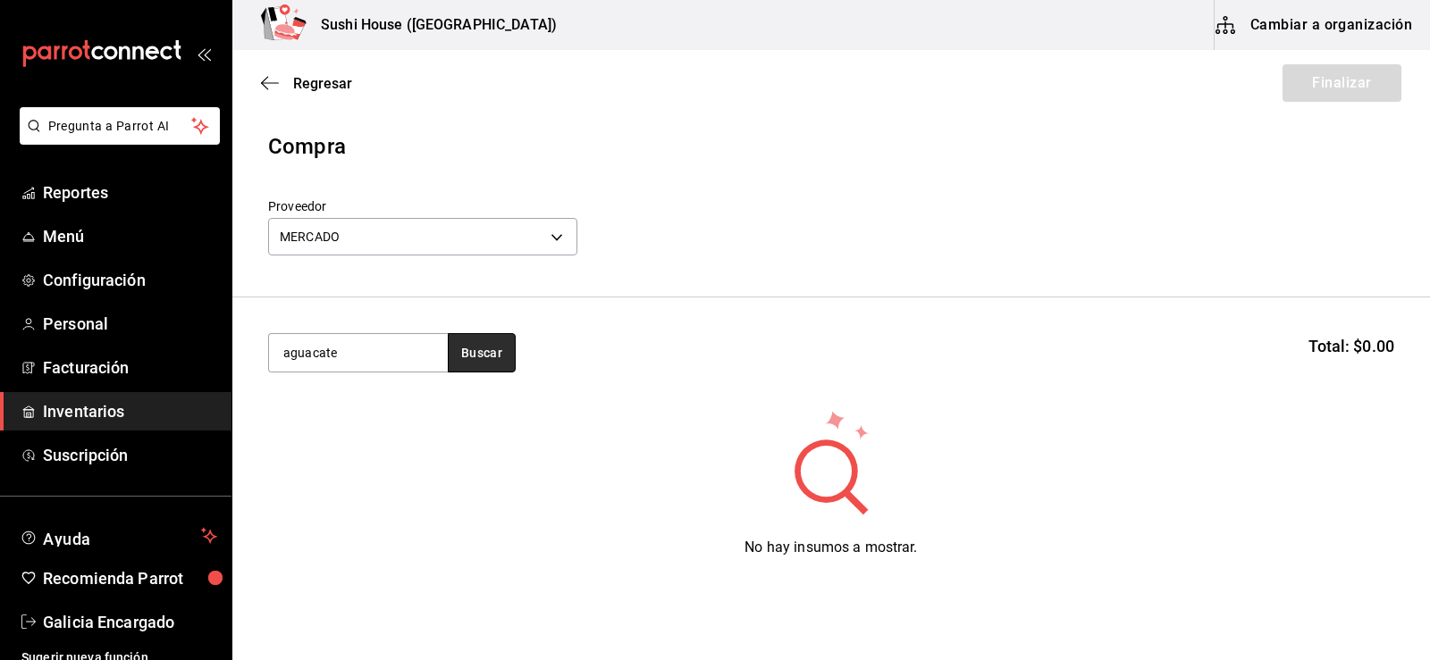
click at [483, 342] on button "Buscar" at bounding box center [482, 352] width 68 height 39
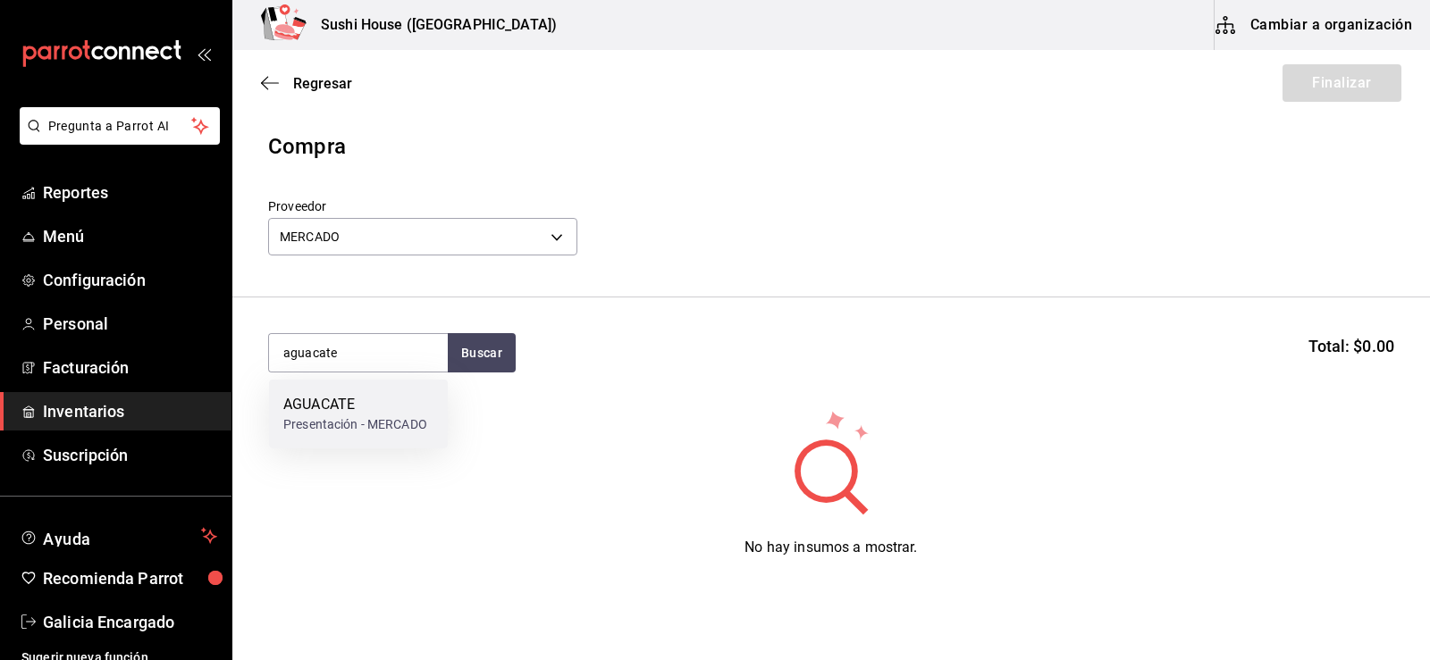
click at [397, 430] on div "Presentación - MERCADO" at bounding box center [355, 424] width 144 height 19
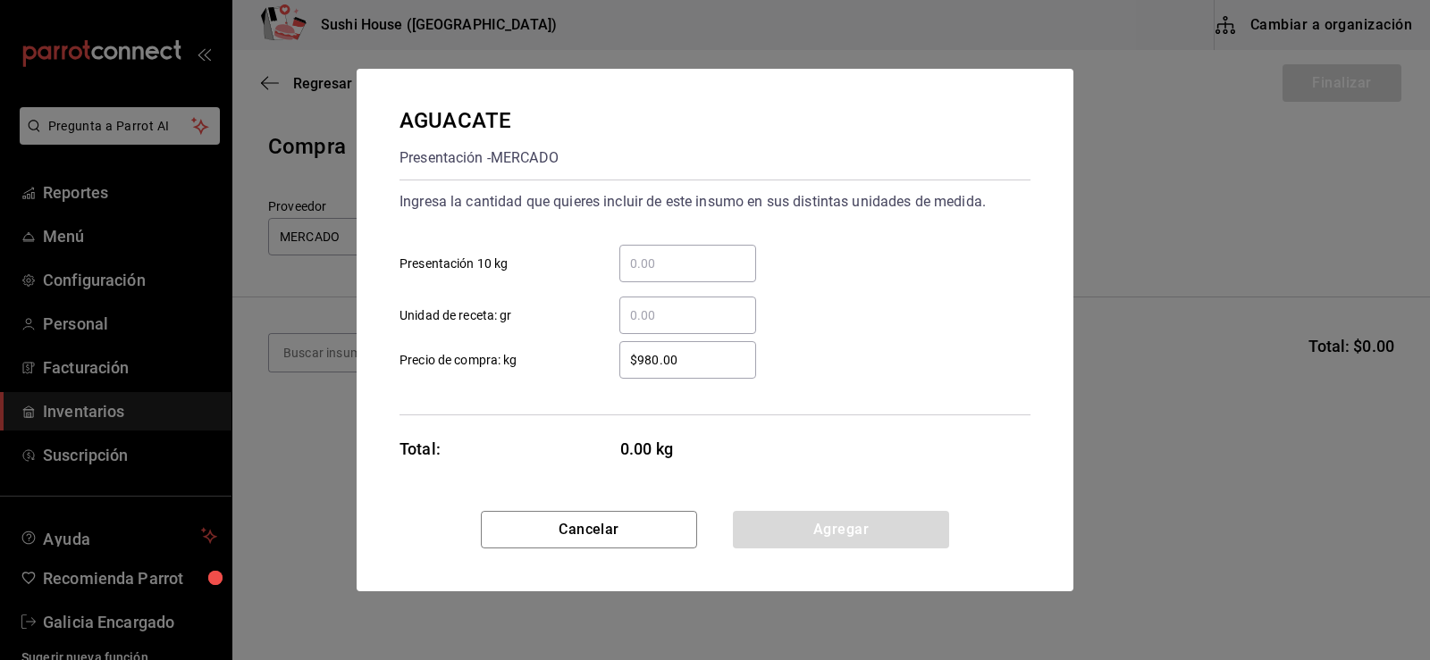
click at [672, 260] on input "​ Presentación 10 kg" at bounding box center [687, 263] width 137 height 21
type input "2"
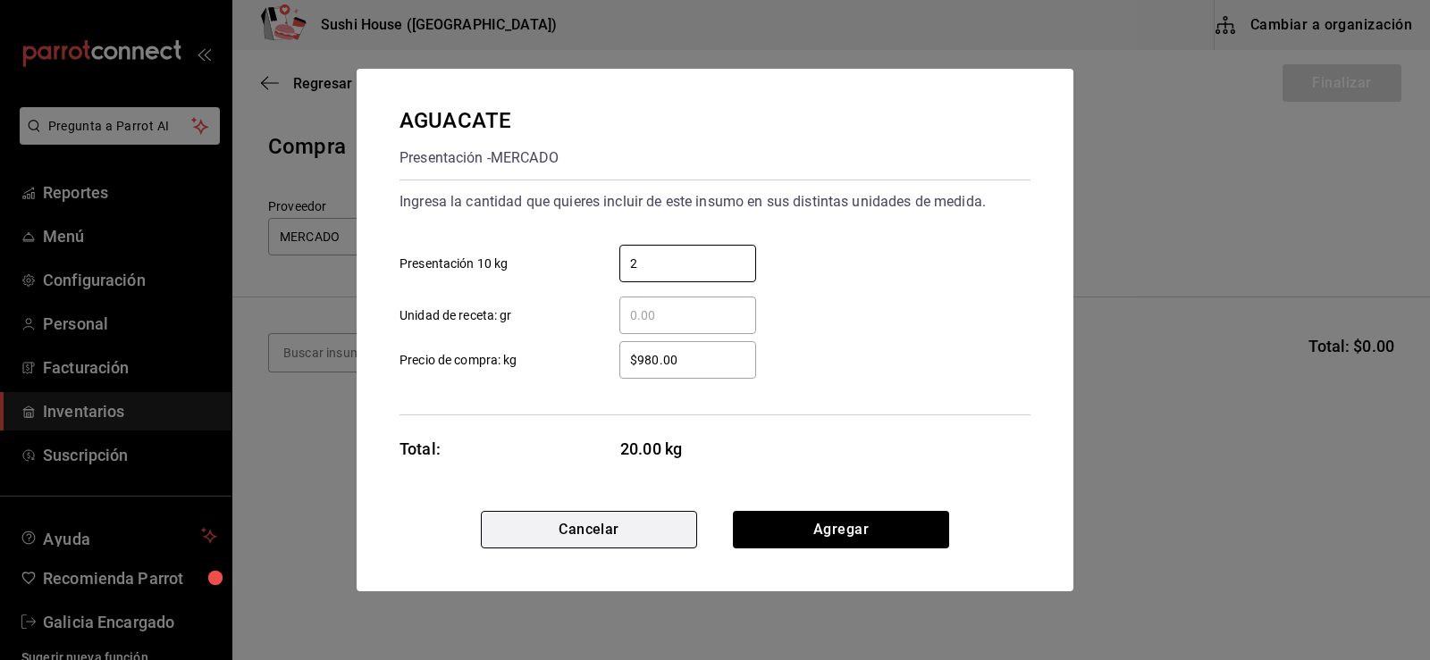
click at [622, 541] on button "Cancelar" at bounding box center [589, 530] width 216 height 38
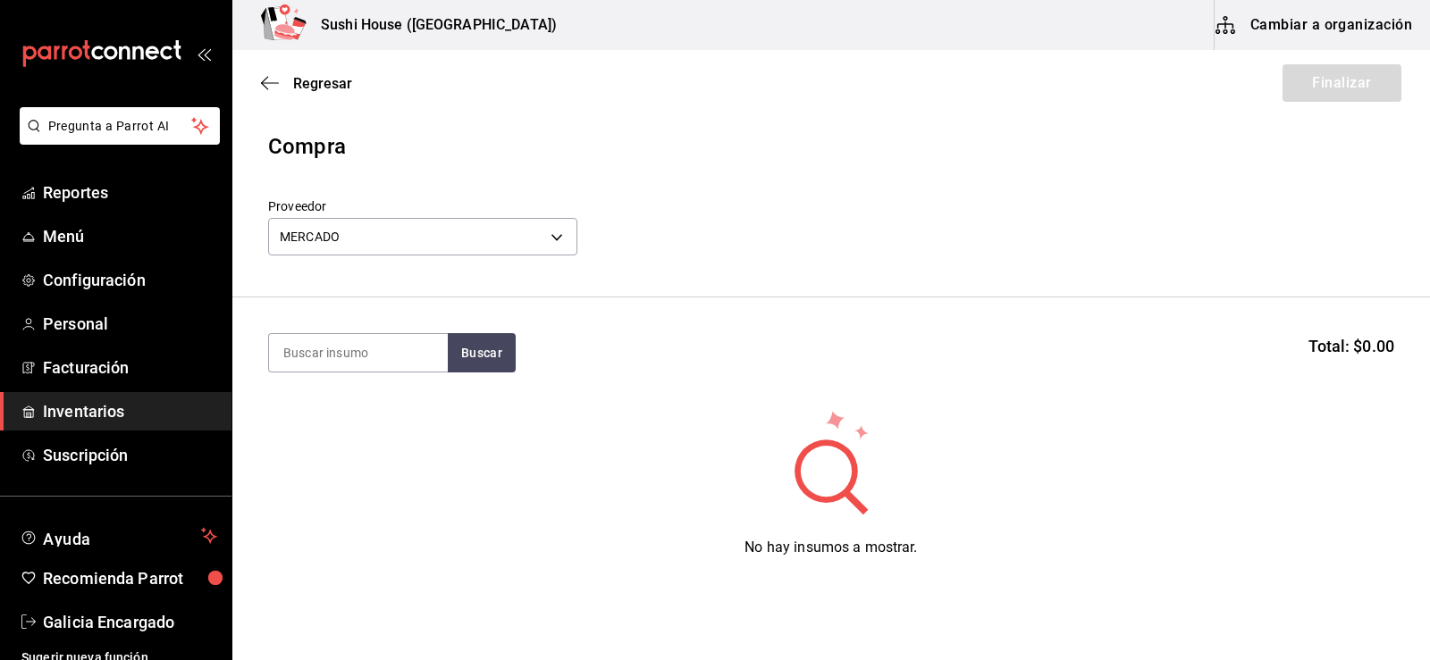
click at [93, 400] on span "Inventarios" at bounding box center [130, 411] width 174 height 24
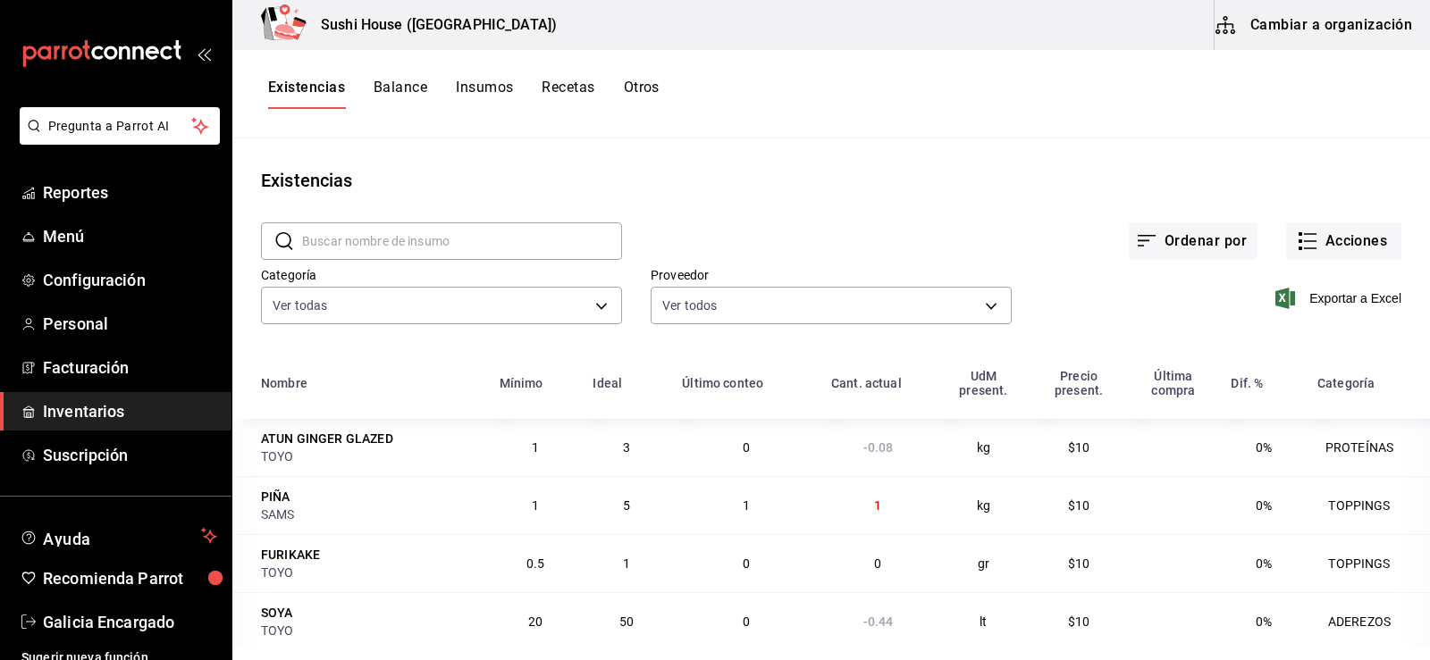
click at [282, 91] on button "Existencias" at bounding box center [306, 94] width 77 height 30
click at [634, 91] on button "Otros" at bounding box center [642, 94] width 36 height 30
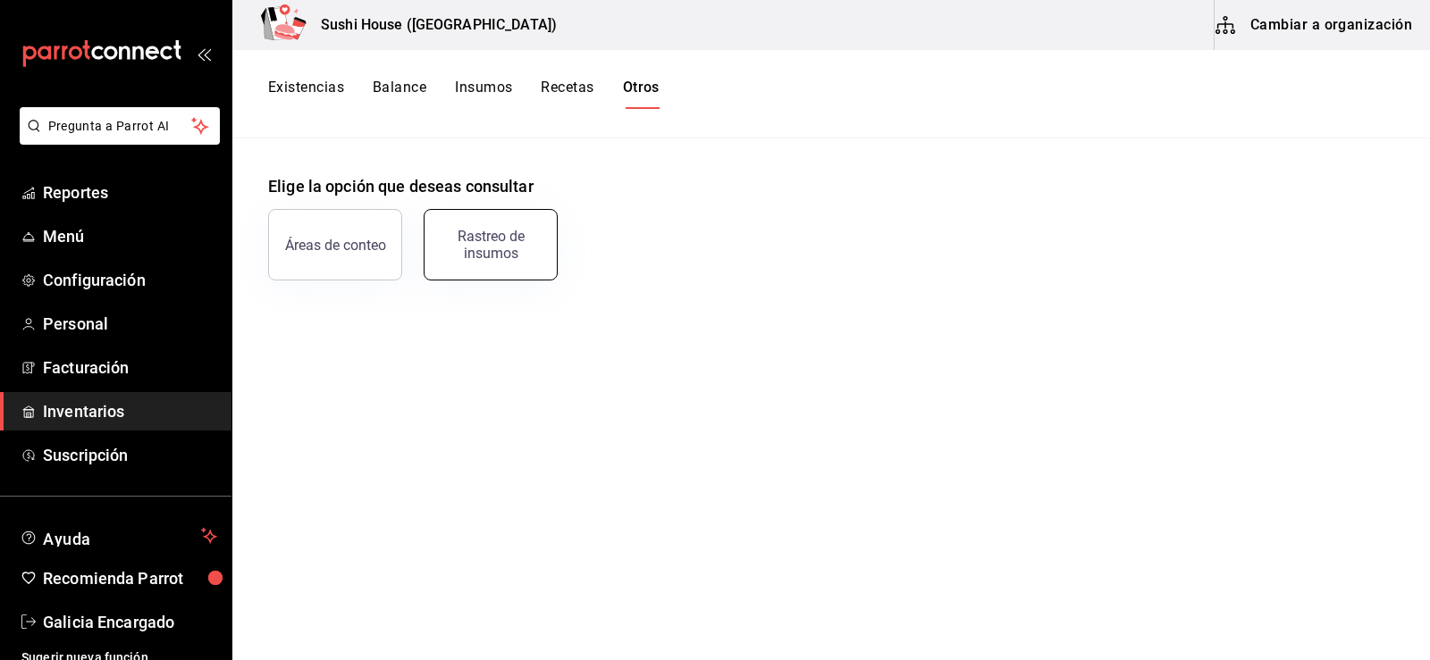
click at [457, 245] on div "Rastreo de insumos" at bounding box center [490, 245] width 111 height 34
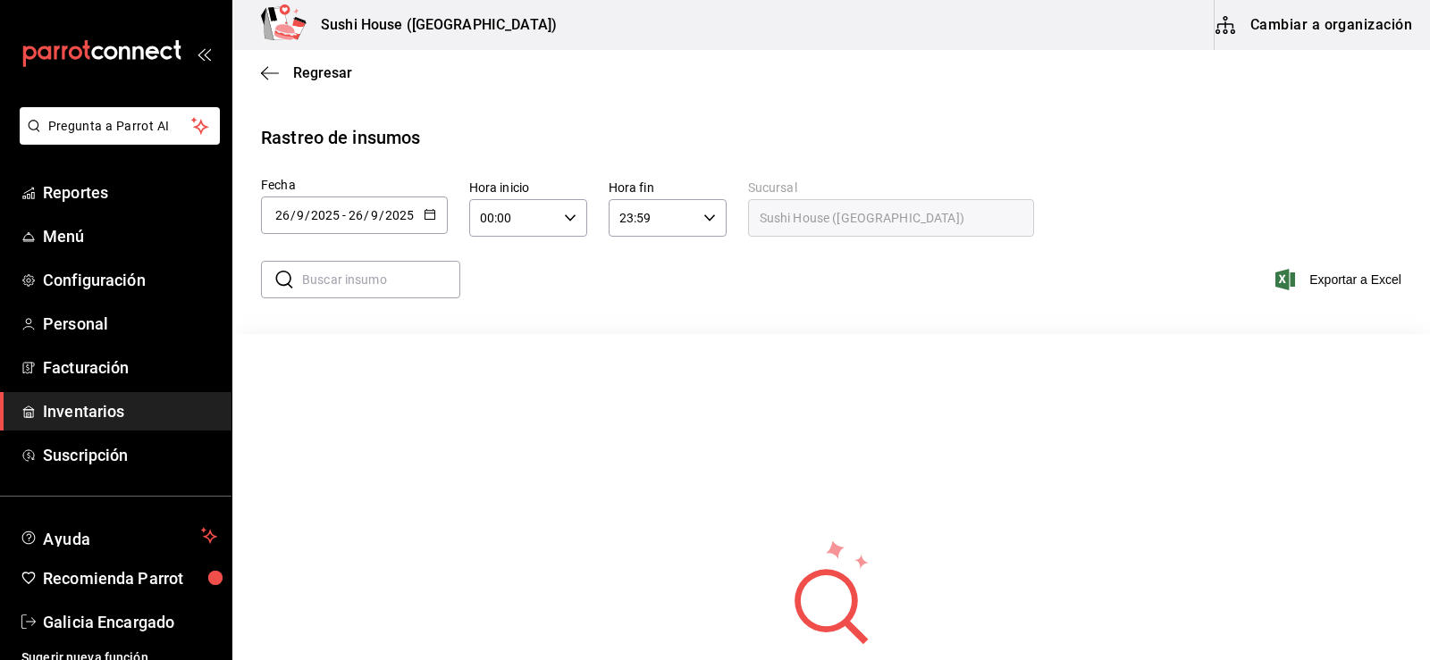
click at [428, 213] on \(Stroke\) "button" at bounding box center [429, 213] width 10 height 1
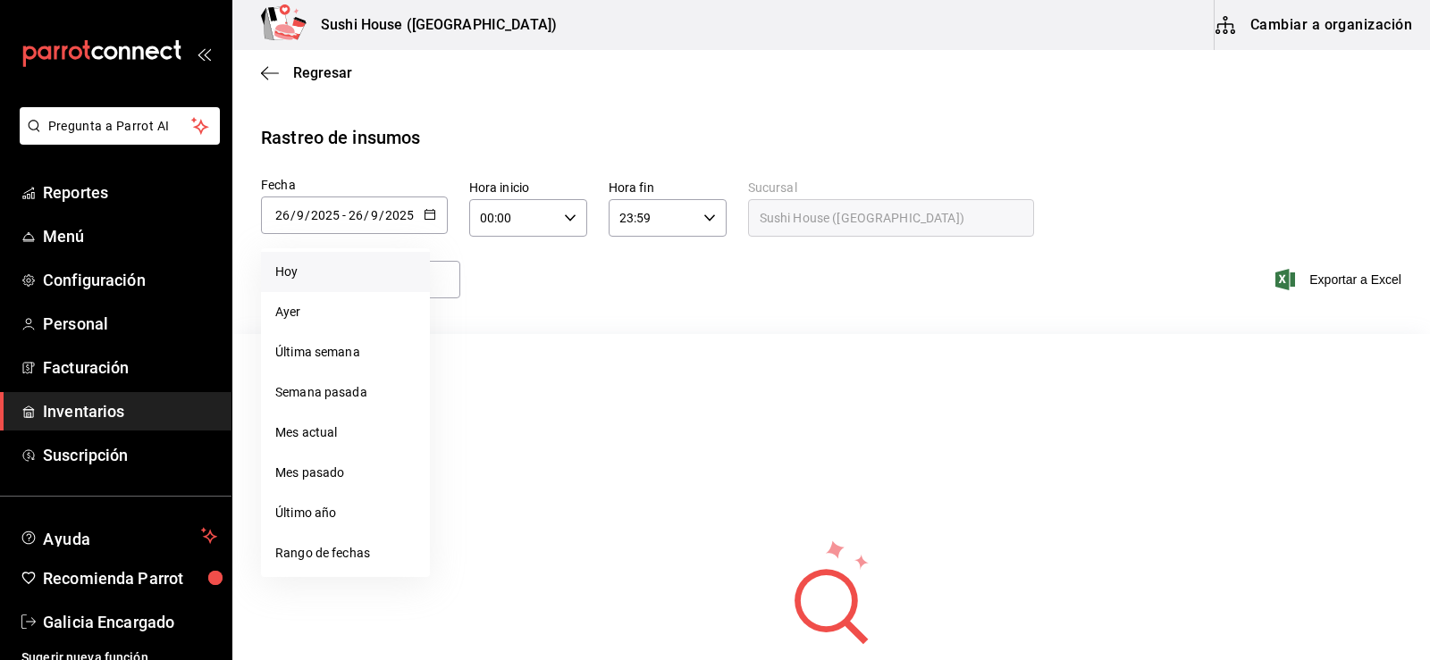
click at [289, 275] on li "Hoy" at bounding box center [345, 272] width 169 height 40
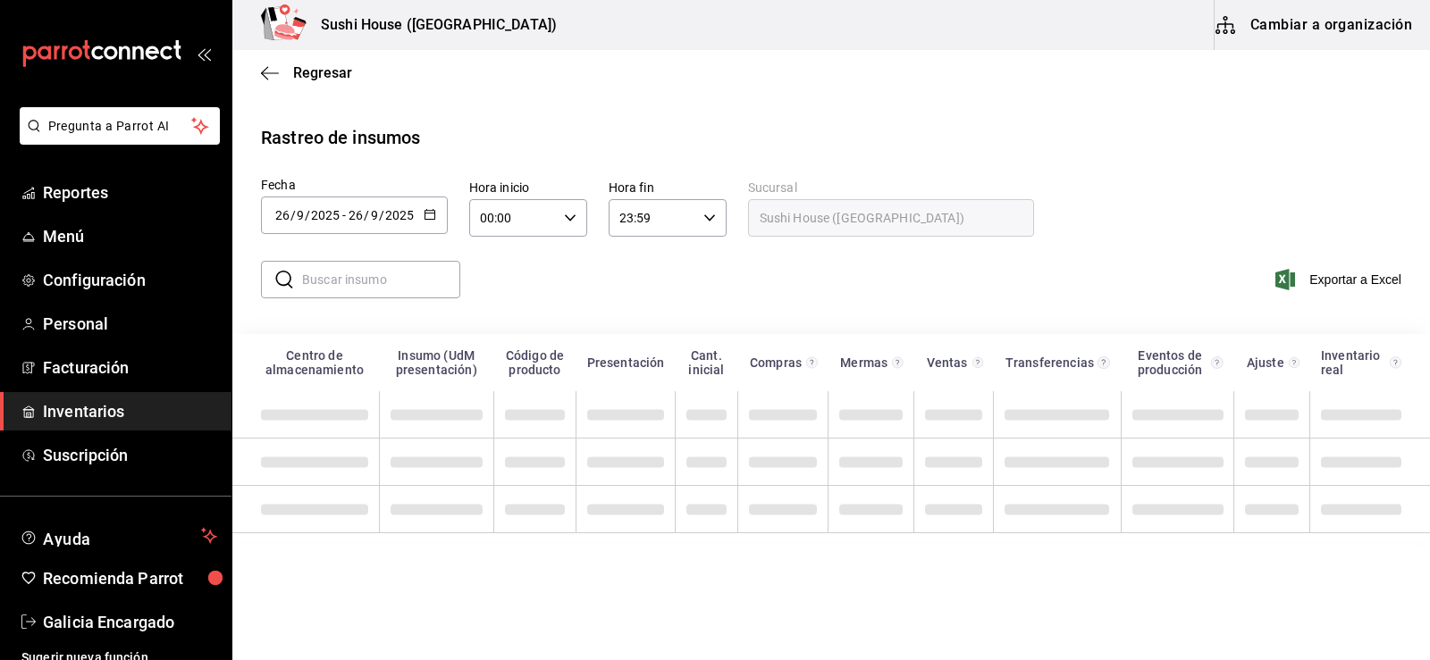
click at [314, 300] on div "​ ​" at bounding box center [354, 280] width 214 height 52
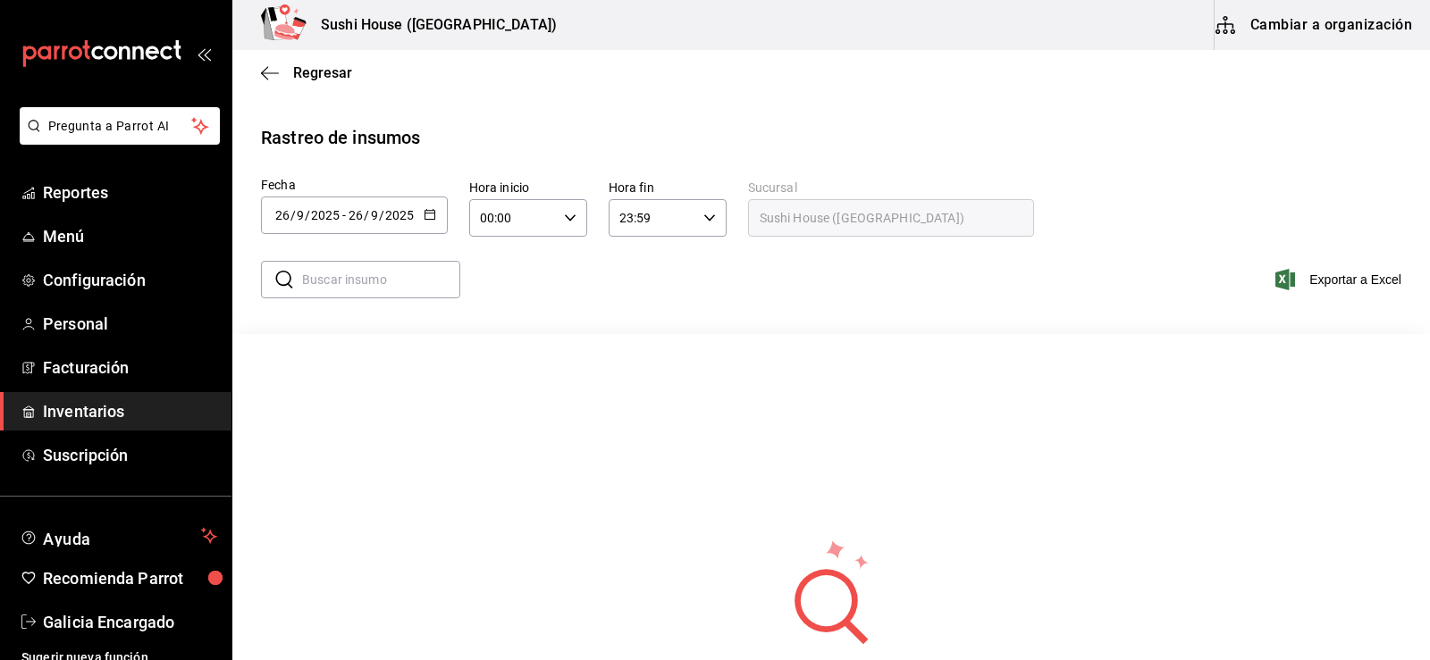
click at [315, 289] on input "text" at bounding box center [381, 280] width 158 height 36
click at [82, 181] on span "Reportes" at bounding box center [130, 192] width 174 height 24
